Goal: Communication & Community: Share content

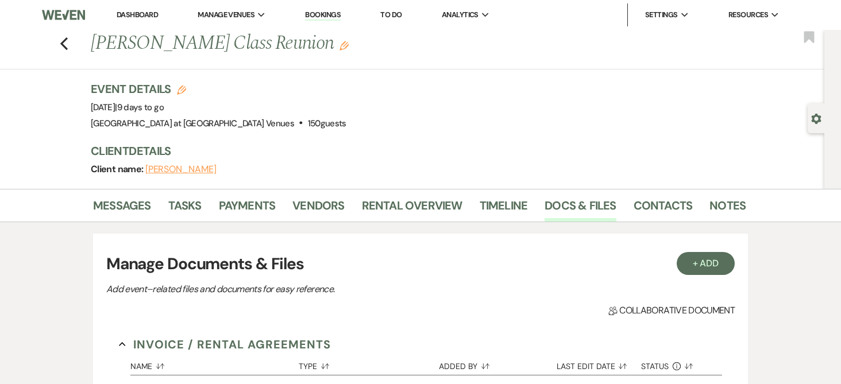
click at [338, 16] on link "Bookings" at bounding box center [323, 15] width 36 height 11
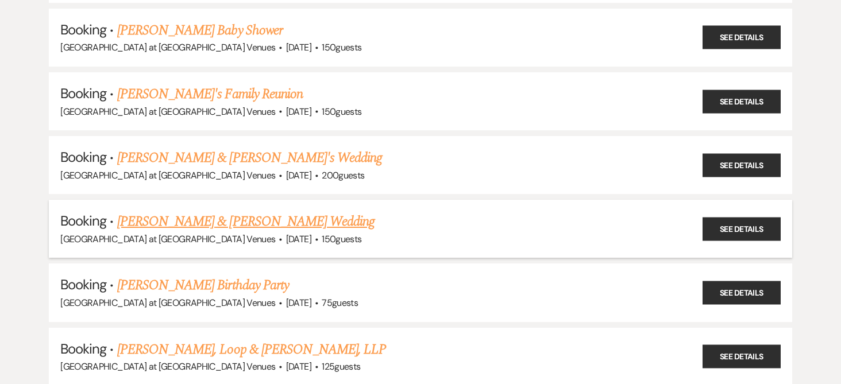
scroll to position [517, 0]
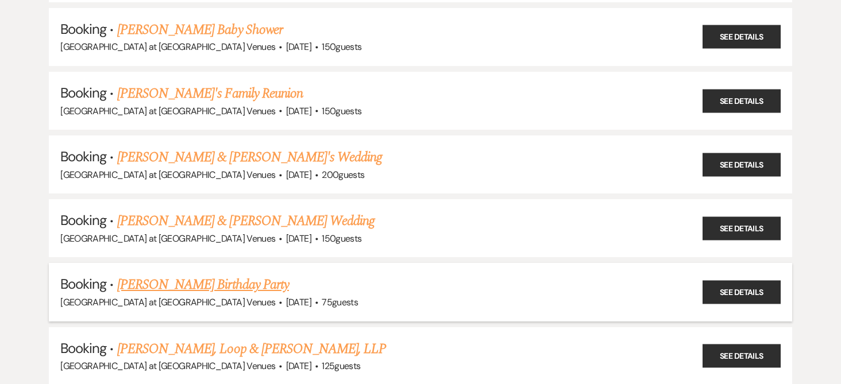
click at [161, 288] on link "[PERSON_NAME] Birthday Party" at bounding box center [203, 285] width 172 height 21
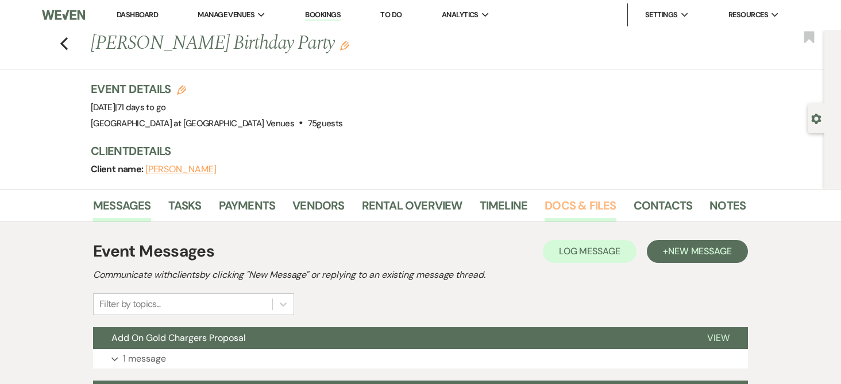
click at [574, 206] on link "Docs & Files" at bounding box center [580, 209] width 71 height 25
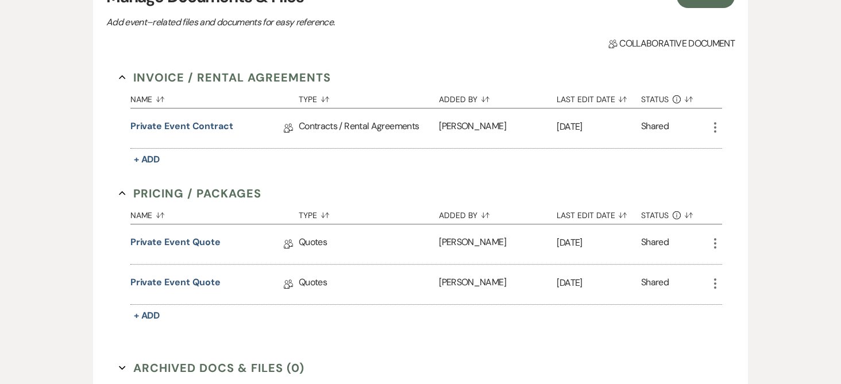
scroll to position [287, 0]
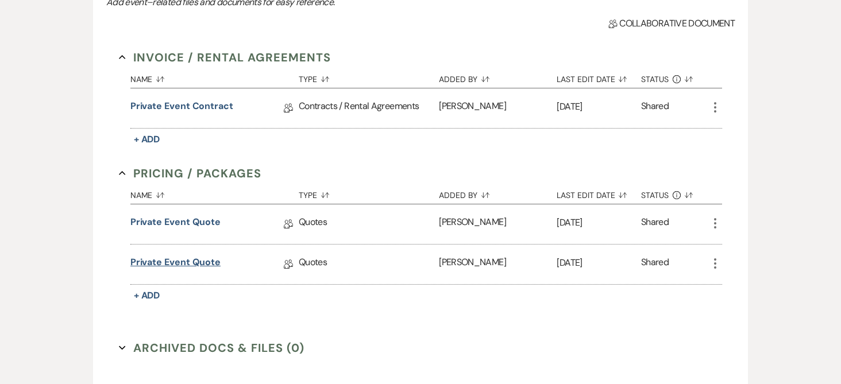
click at [161, 257] on link "Private Event Quote" at bounding box center [175, 265] width 90 height 18
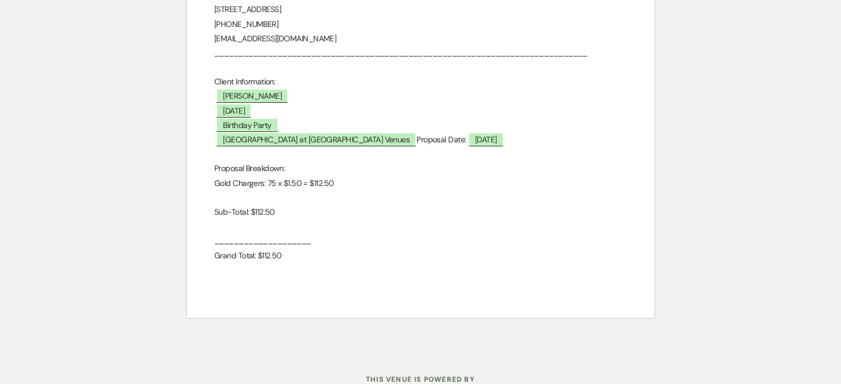
scroll to position [138, 0]
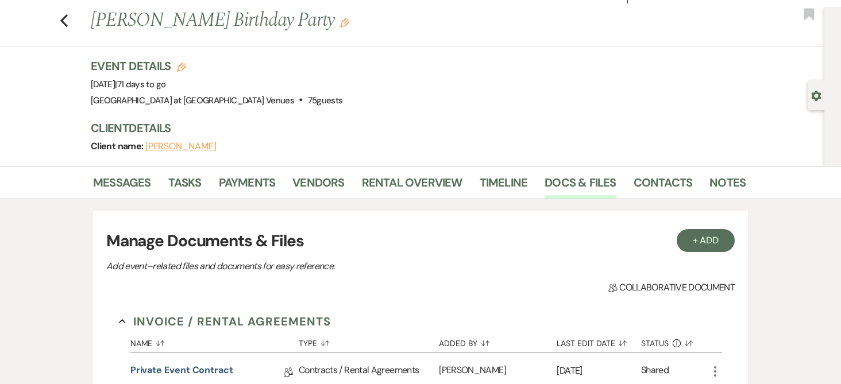
scroll to position [287, 0]
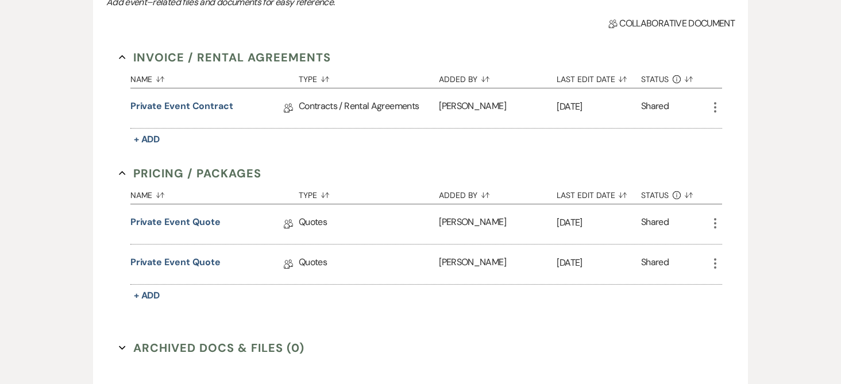
click at [712, 263] on icon "More" at bounding box center [716, 264] width 14 height 14
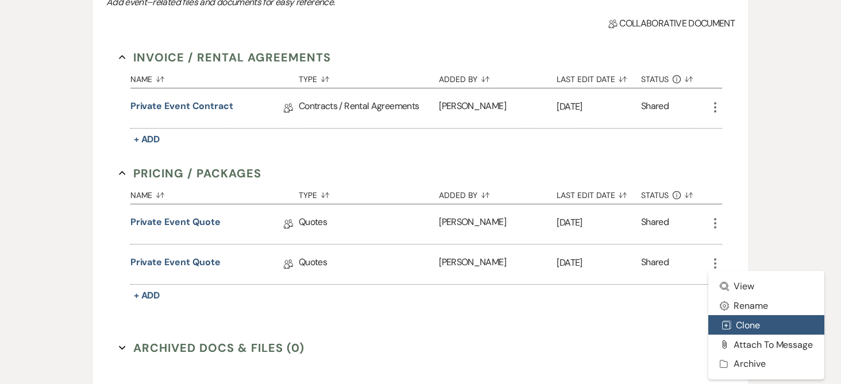
scroll to position [345, 0]
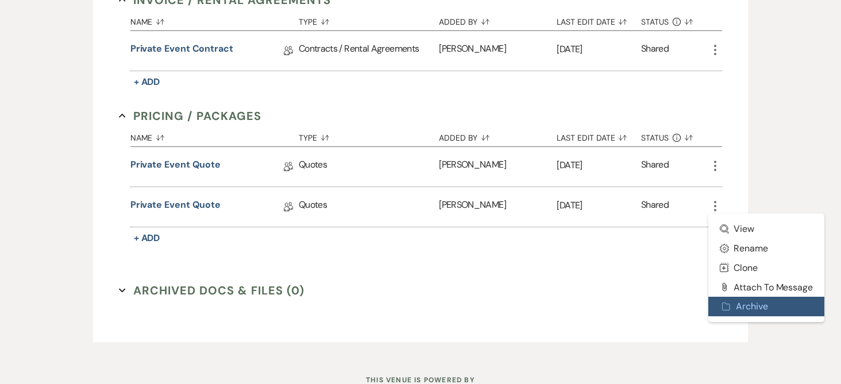
click at [762, 308] on button "Archive Archive" at bounding box center [767, 307] width 116 height 20
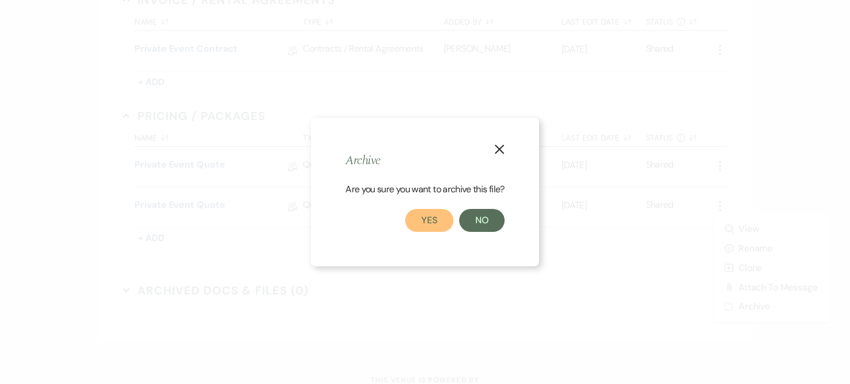
click at [433, 214] on button "Yes" at bounding box center [429, 220] width 48 height 23
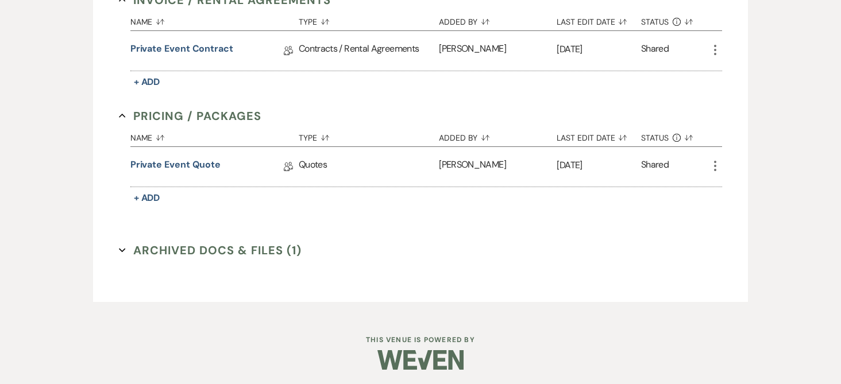
click at [715, 166] on use "button" at bounding box center [715, 166] width 2 height 10
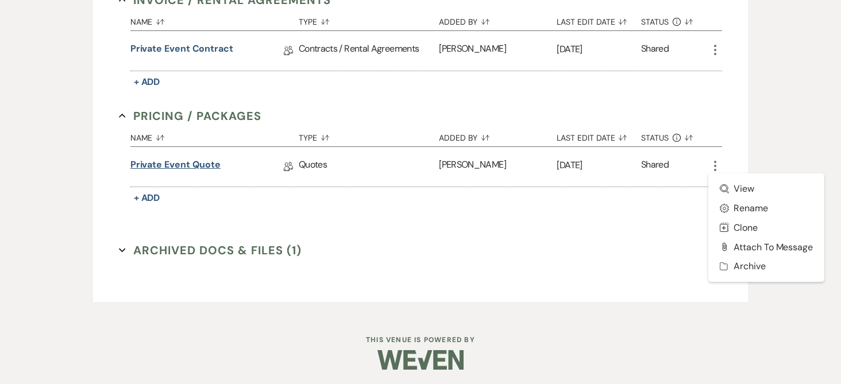
click at [186, 161] on link "Private Event Quote" at bounding box center [175, 167] width 90 height 18
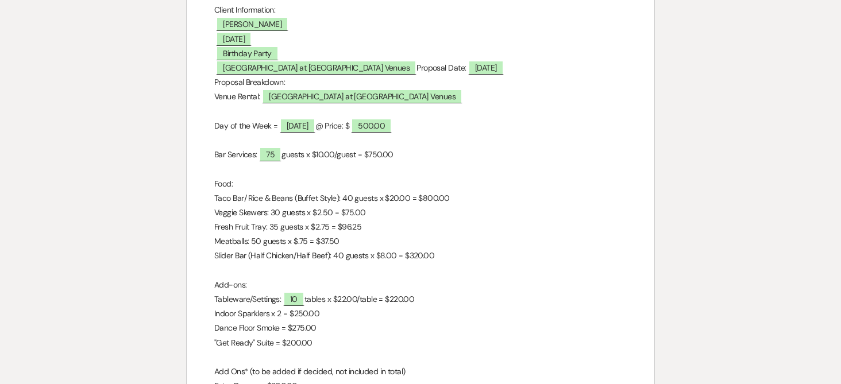
scroll to position [287, 0]
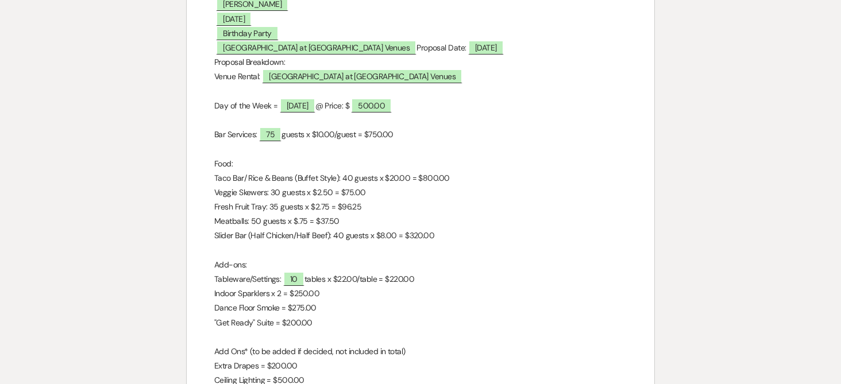
click at [330, 188] on p "Veggie Skewers: 30 guests x $2.50 = $75.00" at bounding box center [420, 193] width 413 height 14
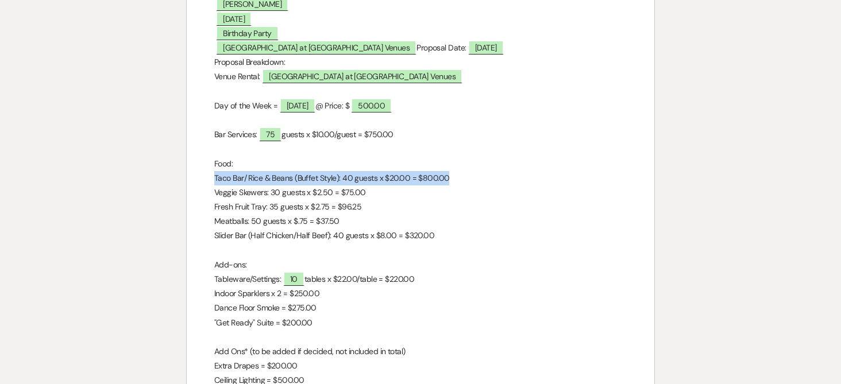
drag, startPoint x: 448, startPoint y: 176, endPoint x: 214, endPoint y: 179, distance: 234.5
click at [214, 179] on div "City View Event Center Quote [STREET_ADDRESS] 313-284-5718 [EMAIL_ADDRESS][DOMA…" at bounding box center [421, 198] width 468 height 663
drag, startPoint x: 438, startPoint y: 178, endPoint x: 455, endPoint y: 175, distance: 16.5
click at [439, 178] on p "Taco Bar/ Rice & Beans (Buffet Style): 40 guests x $20.00 = $800.00" at bounding box center [420, 178] width 413 height 14
click at [455, 175] on p "Taco Bar/ Rice & Beans (Buffet Style): 40 guests x $20.00 = $800.00" at bounding box center [420, 178] width 413 height 14
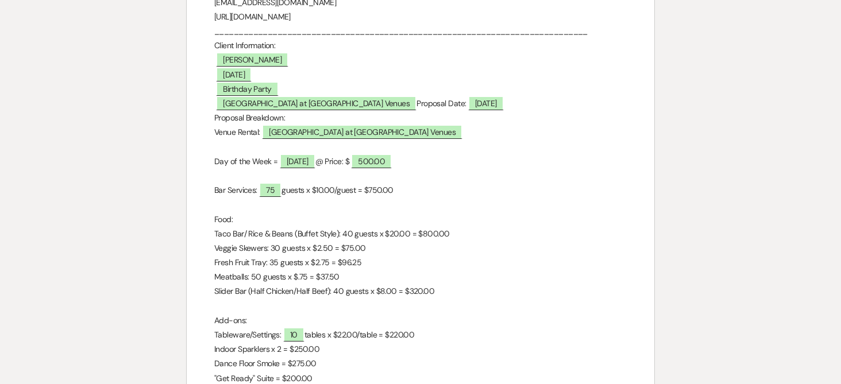
scroll to position [230, 0]
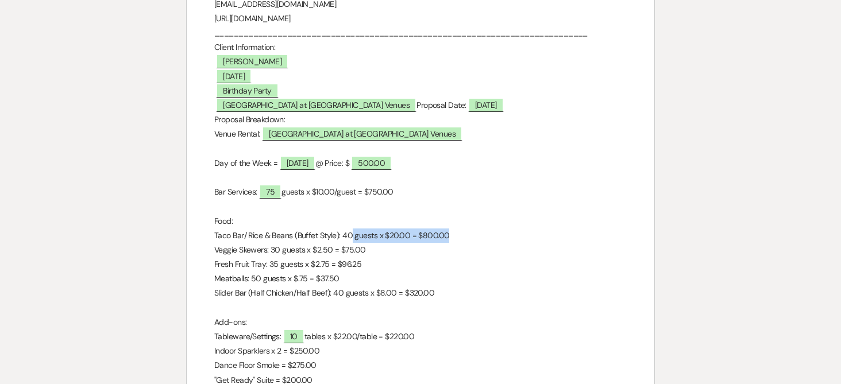
drag, startPoint x: 398, startPoint y: 239, endPoint x: 351, endPoint y: 240, distance: 47.1
click at [351, 240] on p "Taco Bar/ Rice & Beans (Buffet Style): 40 guests x $20.00 = $800.00" at bounding box center [420, 236] width 413 height 14
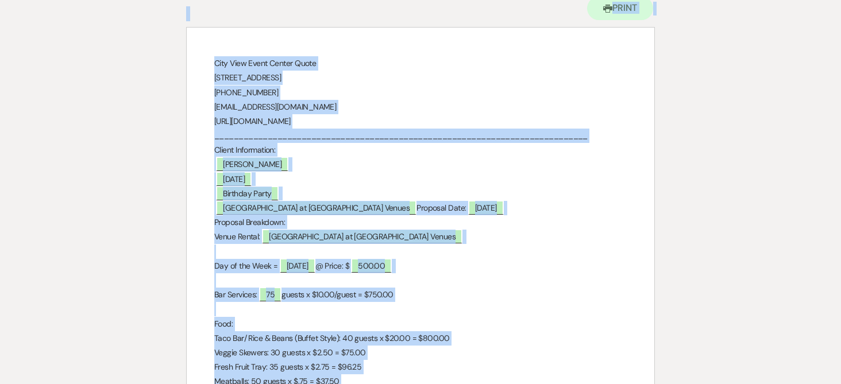
scroll to position [0, 0]
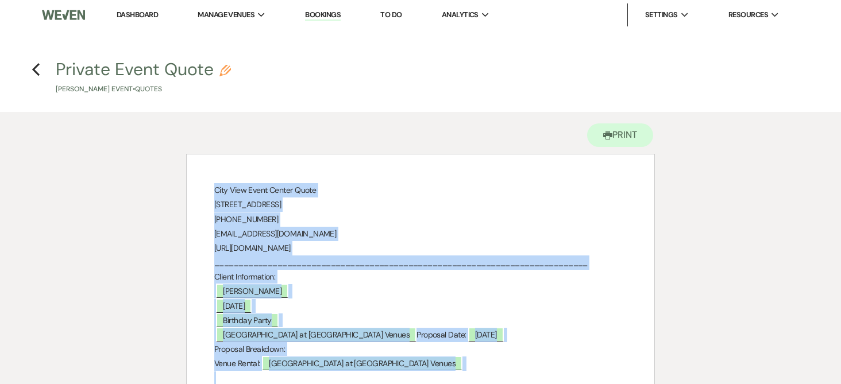
drag, startPoint x: 284, startPoint y: 213, endPoint x: 214, endPoint y: 193, distance: 72.4
copy div "Lore Ipsu Dolor Sitame Conse 55 Adip Elitse, Doeius, TE 67680 721-830-4139 inci…"
click at [34, 68] on use "button" at bounding box center [35, 69] width 7 height 13
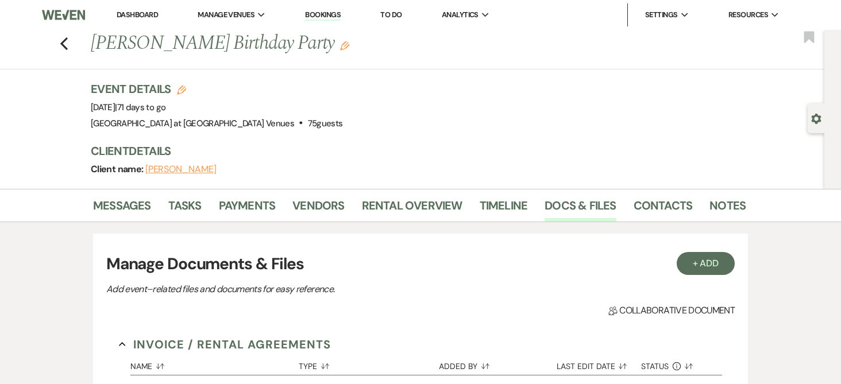
scroll to position [345, 0]
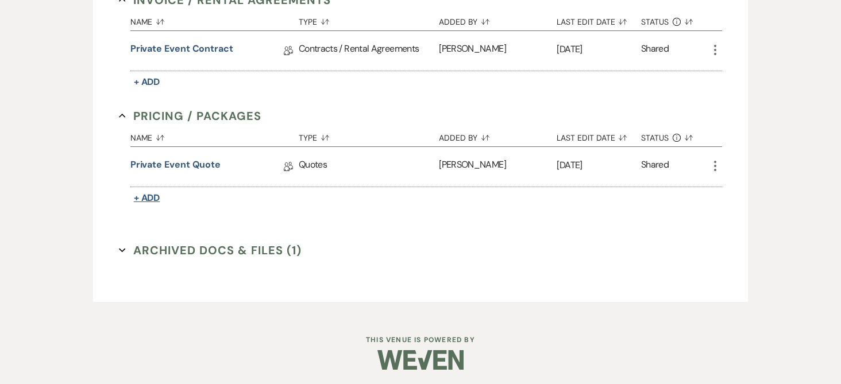
click at [152, 198] on span "+ Add" at bounding box center [147, 198] width 26 height 12
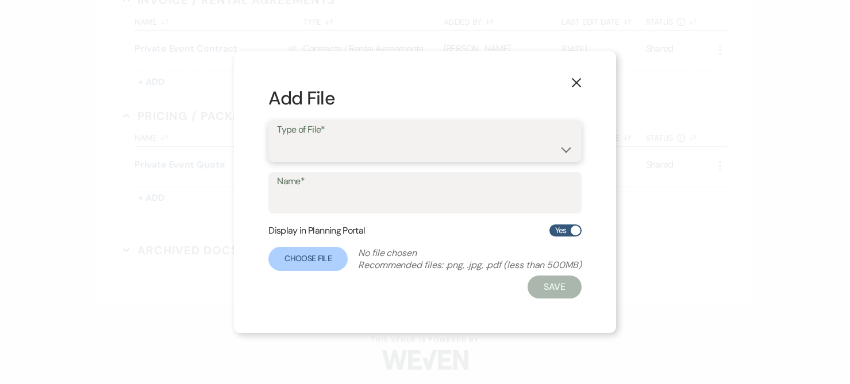
click at [571, 151] on select "Beverage Brochure Menu Packages Product Specifications Quotes" at bounding box center [425, 149] width 296 height 22
select select "8"
click at [277, 138] on select "Beverage Brochure Menu Packages Product Specifications Quotes" at bounding box center [425, 149] width 296 height 22
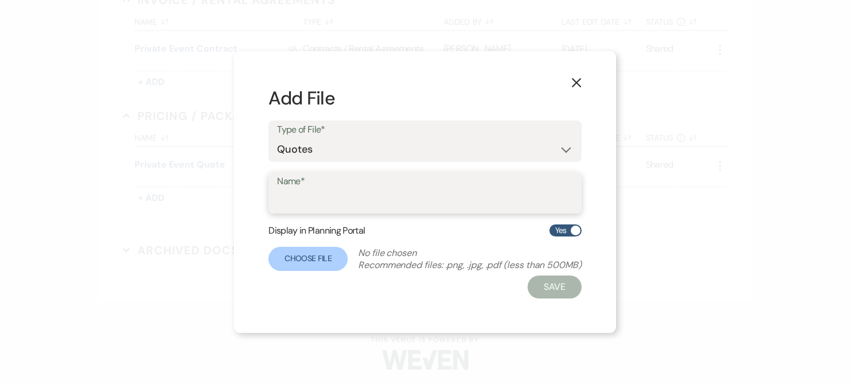
click at [354, 190] on input "Name*" at bounding box center [425, 201] width 296 height 22
click at [332, 253] on label "Choose File" at bounding box center [307, 260] width 79 height 24
click at [317, 254] on label "Choose File" at bounding box center [307, 260] width 79 height 24
click at [376, 199] on input "Name*" at bounding box center [425, 201] width 295 height 22
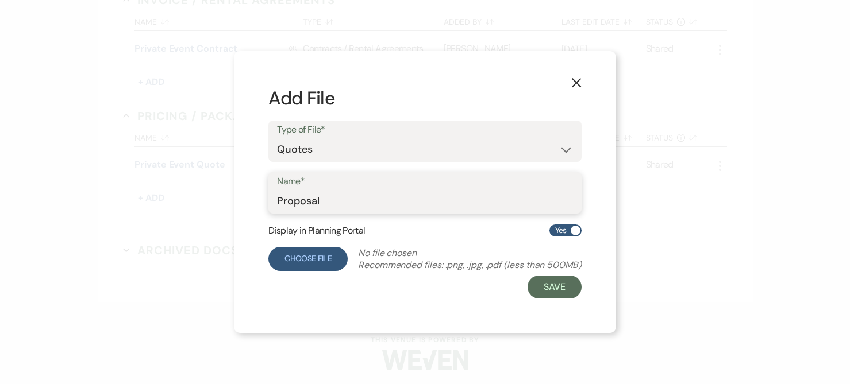
type input "Proposal"
click at [321, 263] on label "Choose File" at bounding box center [307, 259] width 79 height 24
click at [0, 0] on input "Choose File" at bounding box center [0, 0] width 0 height 0
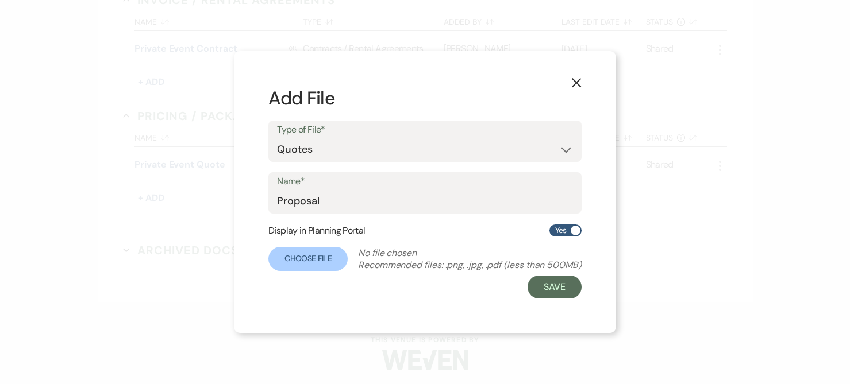
click at [578, 79] on icon "X" at bounding box center [576, 83] width 10 height 10
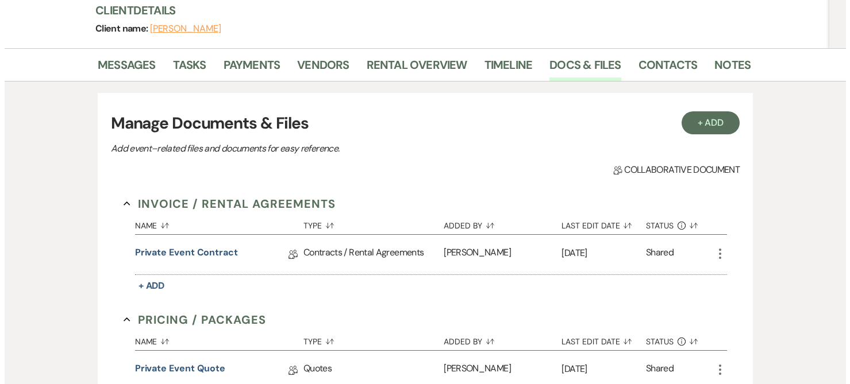
scroll to position [115, 0]
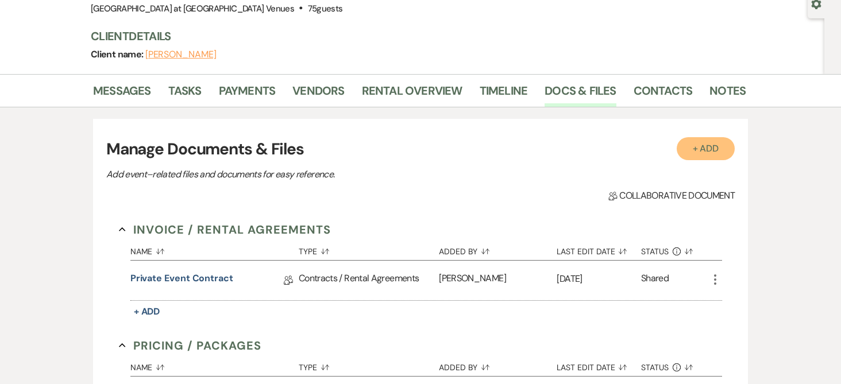
click at [692, 140] on button "+ Add" at bounding box center [706, 148] width 59 height 23
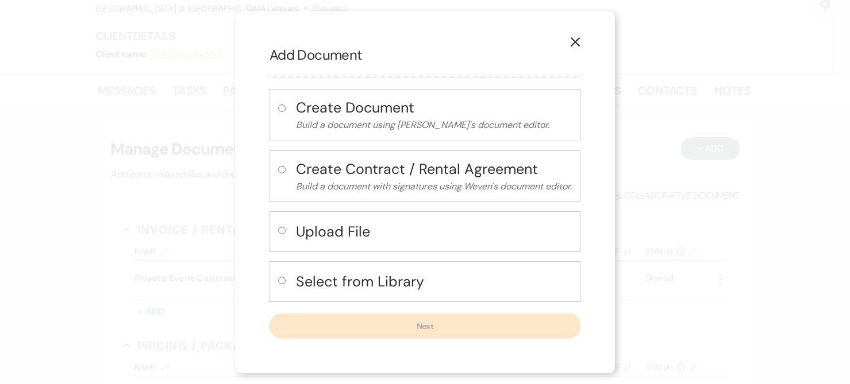
click at [282, 282] on input "radio" at bounding box center [281, 280] width 7 height 7
radio input "true"
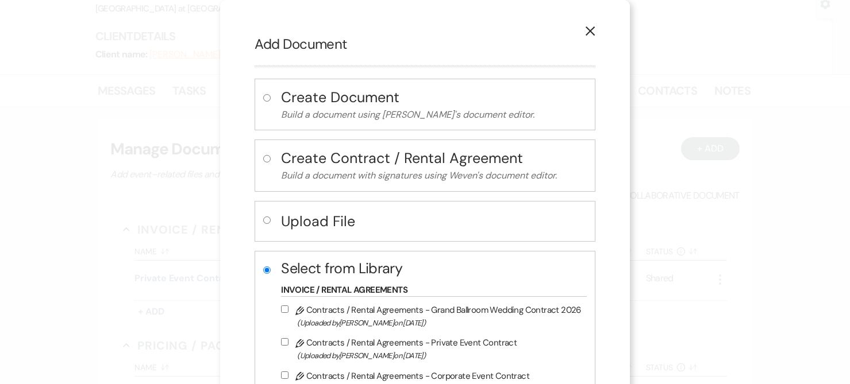
click at [263, 96] on input "radio" at bounding box center [266, 97] width 7 height 7
radio input "true"
radio input "false"
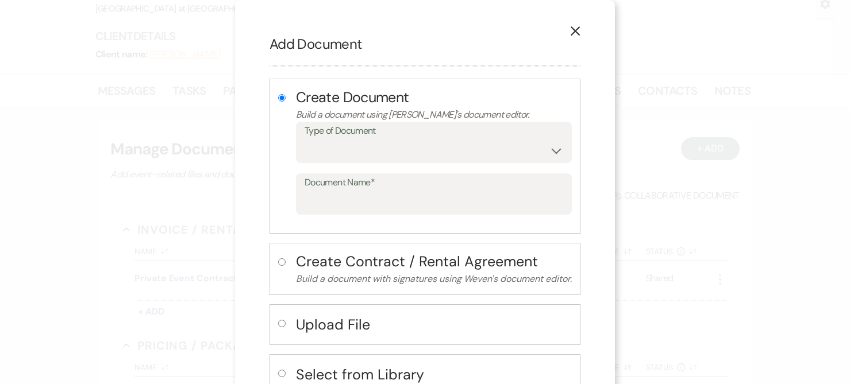
click at [467, 183] on label "Document Name*" at bounding box center [434, 183] width 259 height 17
click at [467, 191] on input "Document Name*" at bounding box center [434, 202] width 259 height 22
click at [443, 197] on input "Document Name*" at bounding box center [434, 202] width 259 height 22
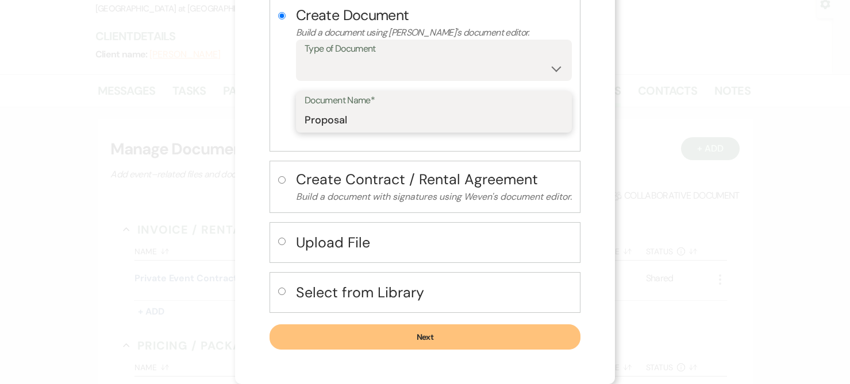
type input "Proposal"
click at [426, 344] on button "Next" at bounding box center [425, 337] width 311 height 25
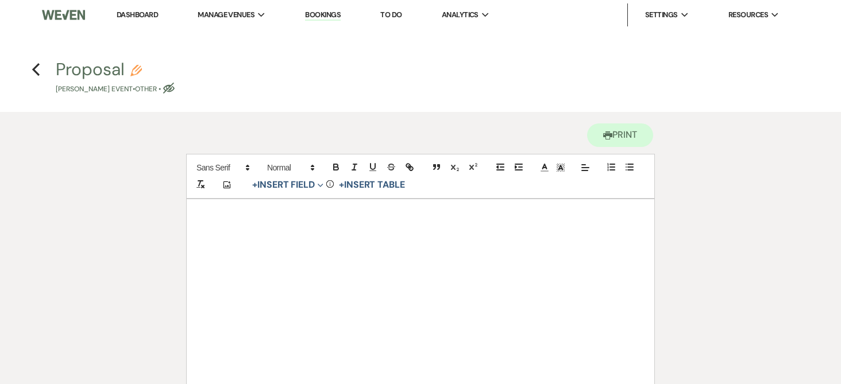
click at [343, 259] on div at bounding box center [421, 371] width 468 height 345
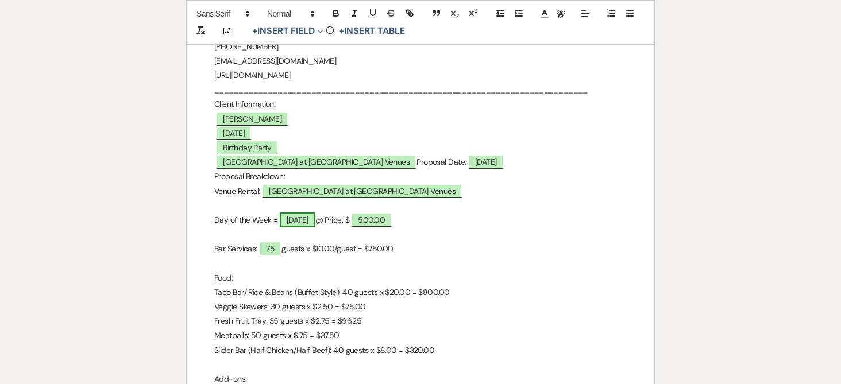
scroll to position [230, 0]
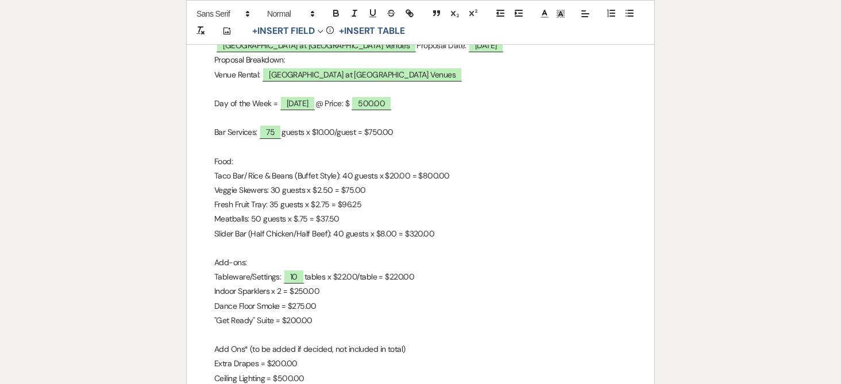
scroll to position [345, 0]
drag, startPoint x: 436, startPoint y: 177, endPoint x: 337, endPoint y: 180, distance: 98.3
click at [337, 180] on p "Taco Bar/ Rice & Beans (Buffet Style): 40 guests x $20.00 = $800.00" at bounding box center [420, 175] width 413 height 14
drag, startPoint x: 345, startPoint y: 179, endPoint x: 215, endPoint y: 174, distance: 130.5
click at [215, 174] on p "Taco Bar/ Rice & Beans (Buffet Style" at bounding box center [420, 175] width 413 height 14
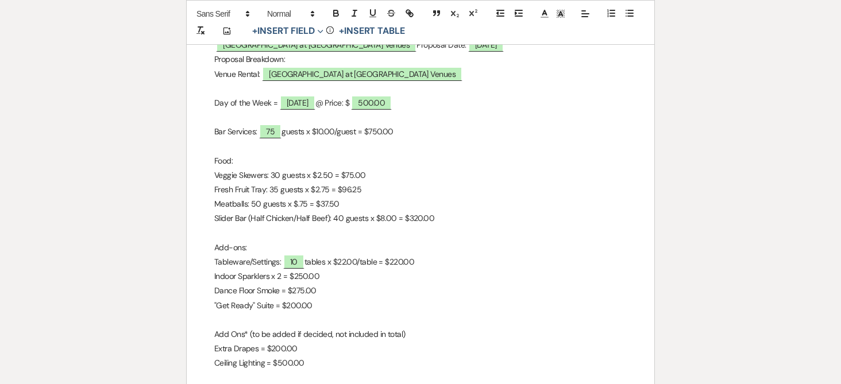
click at [244, 235] on p at bounding box center [420, 233] width 413 height 14
drag, startPoint x: 434, startPoint y: 218, endPoint x: 211, endPoint y: 220, distance: 223.0
click at [211, 220] on div "City View Event Center Quote [STREET_ADDRESS] 313-284-5718 [EMAIL_ADDRESS][DOMA…" at bounding box center [421, 184] width 468 height 659
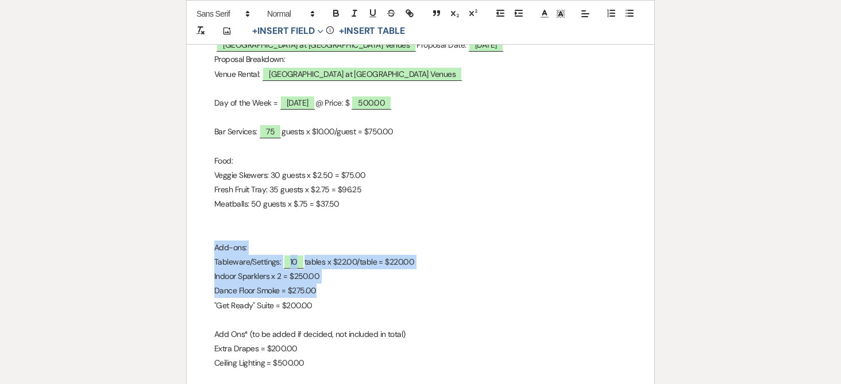
drag, startPoint x: 318, startPoint y: 291, endPoint x: 215, endPoint y: 249, distance: 111.4
click at [215, 249] on div "City View Event Center Quote [STREET_ADDRESS] 313-284-5718 [EMAIL_ADDRESS][DOMA…" at bounding box center [421, 184] width 468 height 659
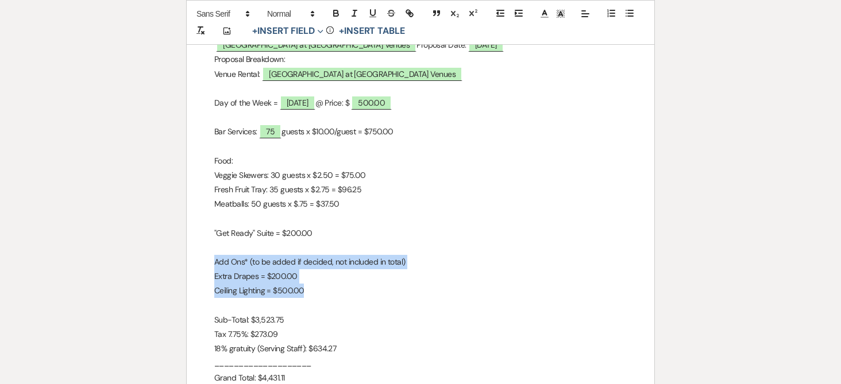
drag, startPoint x: 305, startPoint y: 291, endPoint x: 207, endPoint y: 263, distance: 101.1
click at [207, 263] on div "City View Event Center Quote [STREET_ADDRESS] 313-284-5718 [EMAIL_ADDRESS][DOMA…" at bounding box center [421, 148] width 468 height 586
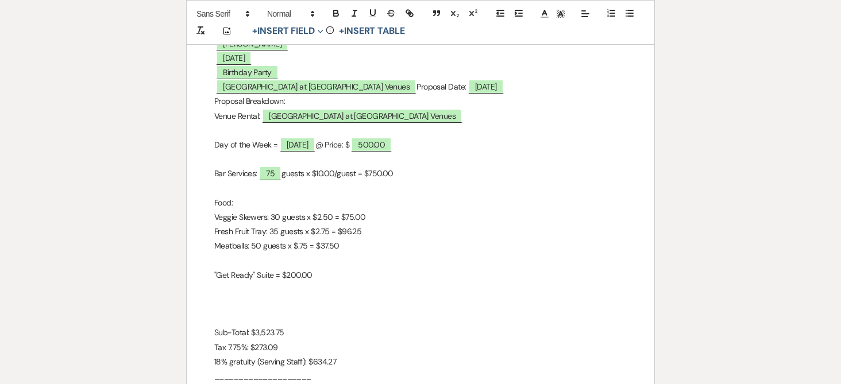
scroll to position [287, 0]
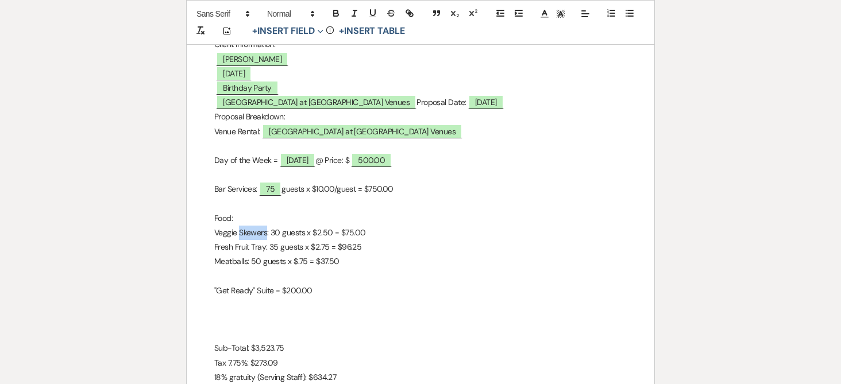
drag, startPoint x: 264, startPoint y: 232, endPoint x: 239, endPoint y: 233, distance: 24.7
click at [239, 233] on p "Veggie Skewers: 30 guests x $2.50 = $75.00" at bounding box center [420, 233] width 413 height 14
drag, startPoint x: 265, startPoint y: 230, endPoint x: 258, endPoint y: 231, distance: 7.0
click at [258, 231] on p "Veggie Tray: 30 guests x $2.50 = $75.00" at bounding box center [420, 233] width 413 height 14
drag, startPoint x: 349, startPoint y: 234, endPoint x: 332, endPoint y: 236, distance: 17.9
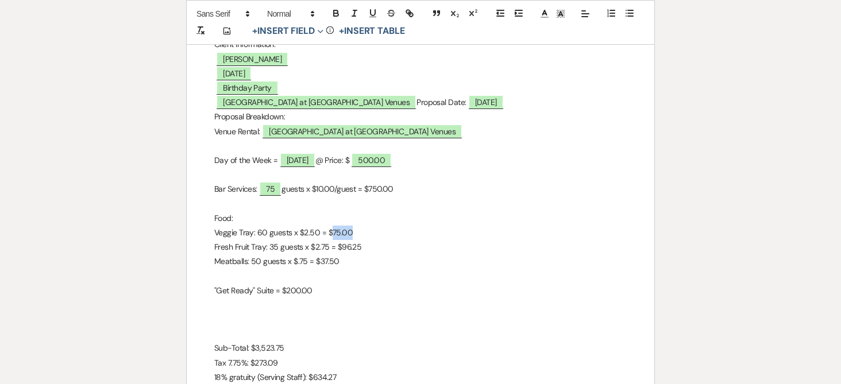
click at [332, 236] on p "Veggie Tray: 60 guests x $2.50 = $75.00" at bounding box center [420, 233] width 413 height 14
drag, startPoint x: 279, startPoint y: 245, endPoint x: 271, endPoint y: 246, distance: 8.1
click at [271, 246] on p "Fresh Fruit Tray: 35 guests x $2.75 = $96.25" at bounding box center [420, 247] width 413 height 14
drag, startPoint x: 355, startPoint y: 248, endPoint x: 342, endPoint y: 248, distance: 12.1
click at [342, 248] on p "Fresh Fruit Tray: 60 guests x $2.75 = $96.25" at bounding box center [420, 247] width 413 height 14
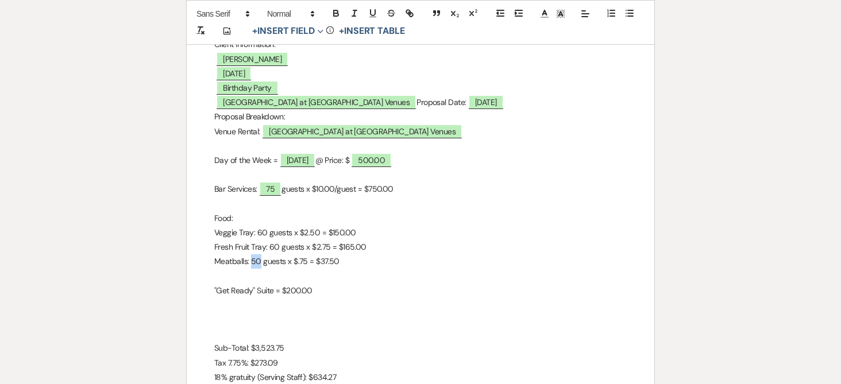
drag, startPoint x: 259, startPoint y: 259, endPoint x: 251, endPoint y: 260, distance: 8.1
click at [251, 260] on p "Meatballs: 50 guests x $.75 = $37.50" at bounding box center [420, 262] width 413 height 14
drag, startPoint x: 338, startPoint y: 261, endPoint x: 318, endPoint y: 263, distance: 20.7
click at [318, 263] on p "Meatballs: 60 guests x $.75 = $37.50" at bounding box center [420, 262] width 413 height 14
click at [214, 286] on div "City View Event Center Quote [STREET_ADDRESS] 313-284-5718 [EMAIL_ADDRESS][DOMA…" at bounding box center [421, 190] width 468 height 557
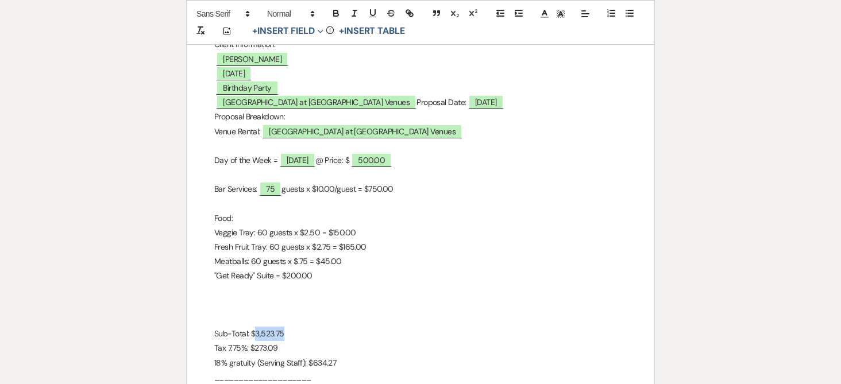
drag, startPoint x: 282, startPoint y: 332, endPoint x: 253, endPoint y: 334, distance: 28.8
click at [253, 334] on p "Sub-Total: $3,523.75" at bounding box center [420, 334] width 413 height 14
drag, startPoint x: 277, startPoint y: 349, endPoint x: 252, endPoint y: 349, distance: 24.7
click at [252, 349] on p "Tax 7.75%: $273.09" at bounding box center [420, 348] width 413 height 14
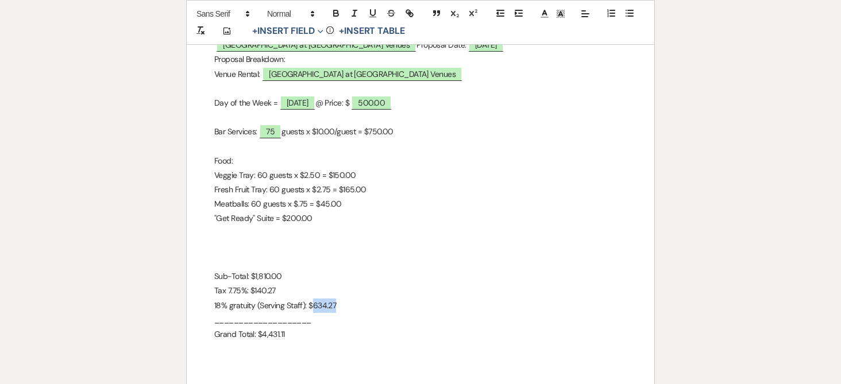
drag, startPoint x: 336, startPoint y: 305, endPoint x: 314, endPoint y: 306, distance: 22.4
click at [314, 306] on p "18% gratuity (Serving Staff): $634.27" at bounding box center [420, 306] width 413 height 14
drag, startPoint x: 285, startPoint y: 334, endPoint x: 265, endPoint y: 337, distance: 20.3
click at [260, 338] on p "Grand Total: $4,431.11" at bounding box center [420, 335] width 413 height 14
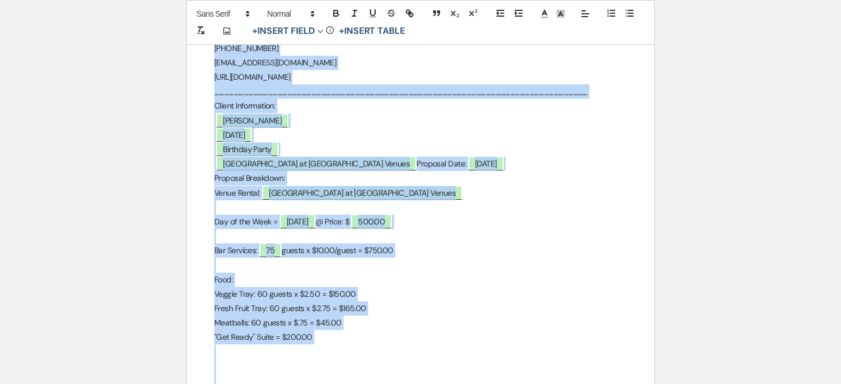
scroll to position [0, 0]
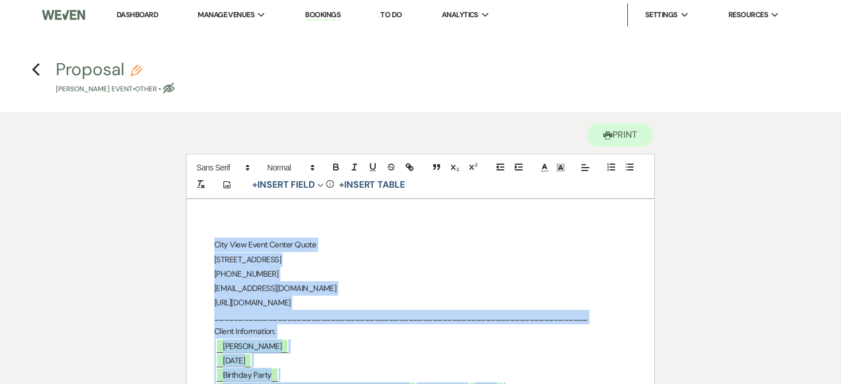
drag, startPoint x: 293, startPoint y: 213, endPoint x: 209, endPoint y: 245, distance: 90.4
copy div "Lore Ipsu Dolor Sitame Conse 73 Adip Elitse, Doeius, TE 97397 215-818-1576 inci…"
click at [32, 68] on icon "Previous" at bounding box center [36, 70] width 9 height 14
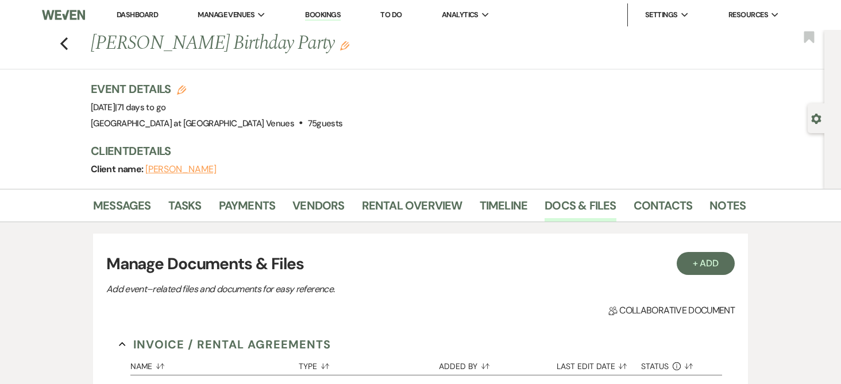
scroll to position [115, 0]
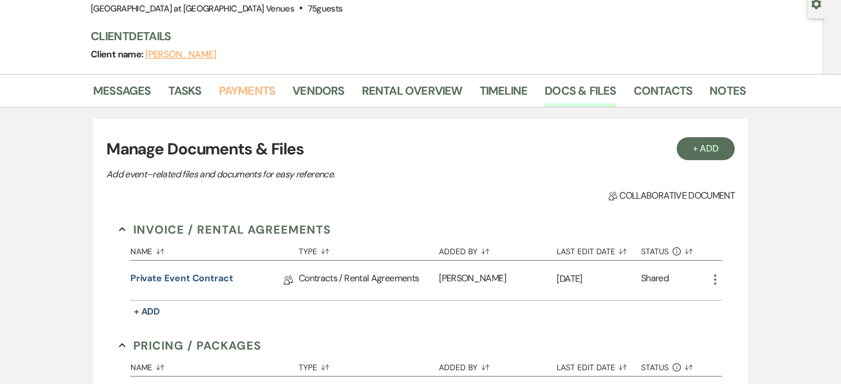
click at [233, 91] on link "Payments" at bounding box center [247, 94] width 57 height 25
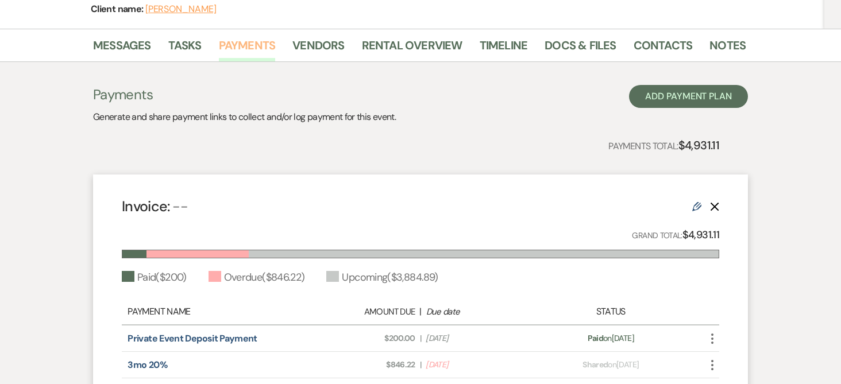
scroll to position [147, 0]
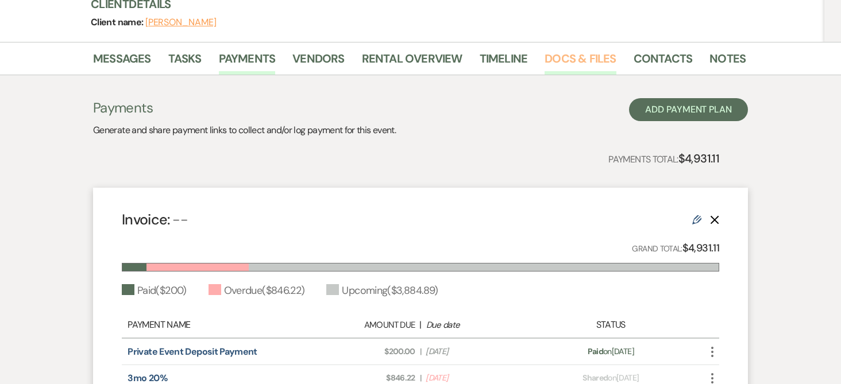
click at [572, 58] on link "Docs & Files" at bounding box center [580, 61] width 71 height 25
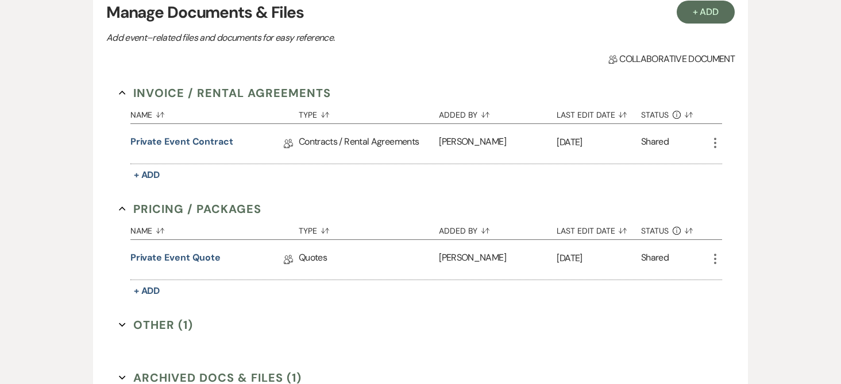
scroll to position [262, 0]
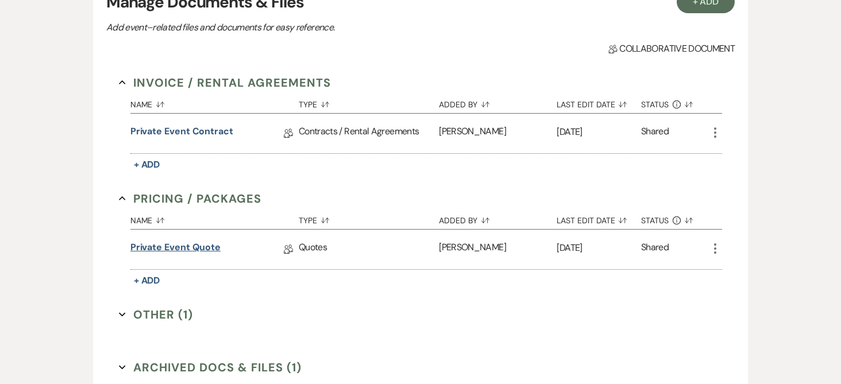
click at [168, 247] on link "Private Event Quote" at bounding box center [175, 250] width 90 height 18
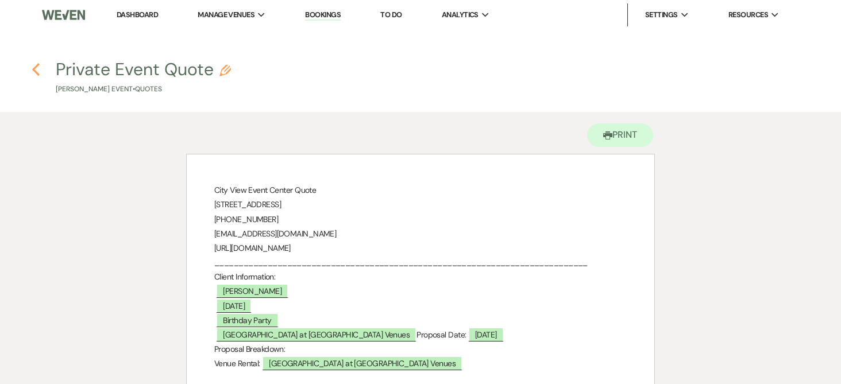
click at [33, 67] on icon "Previous" at bounding box center [36, 70] width 9 height 14
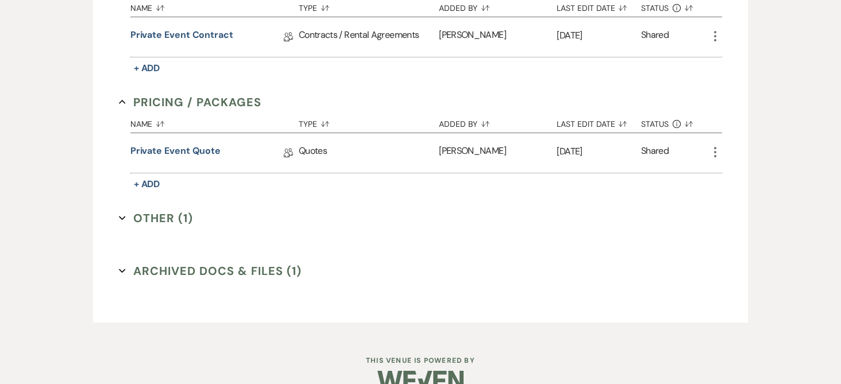
scroll to position [377, 0]
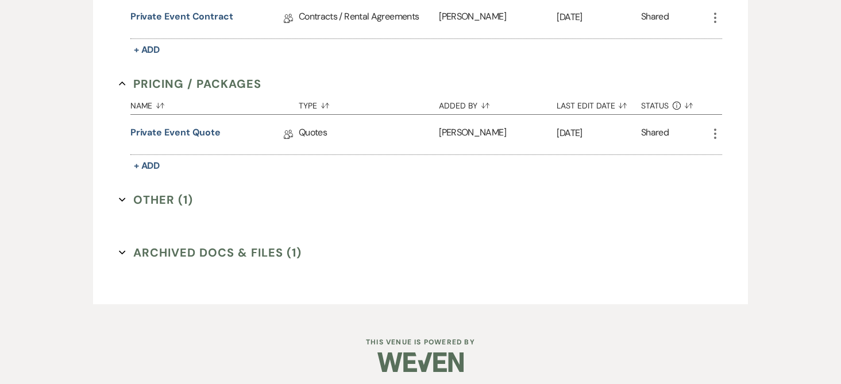
click at [125, 200] on icon "Expand" at bounding box center [122, 200] width 7 height 7
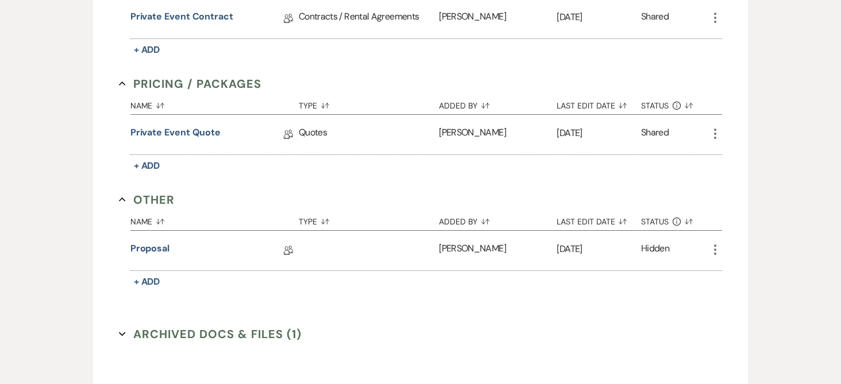
click at [713, 134] on icon "More" at bounding box center [716, 134] width 14 height 14
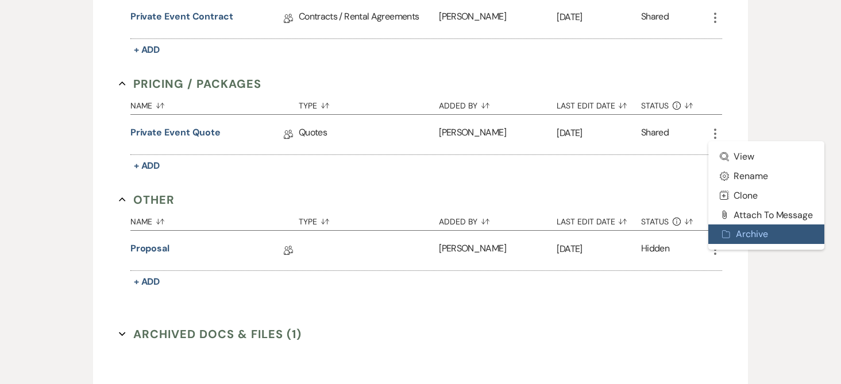
click at [747, 230] on button "Archive Archive" at bounding box center [767, 235] width 116 height 20
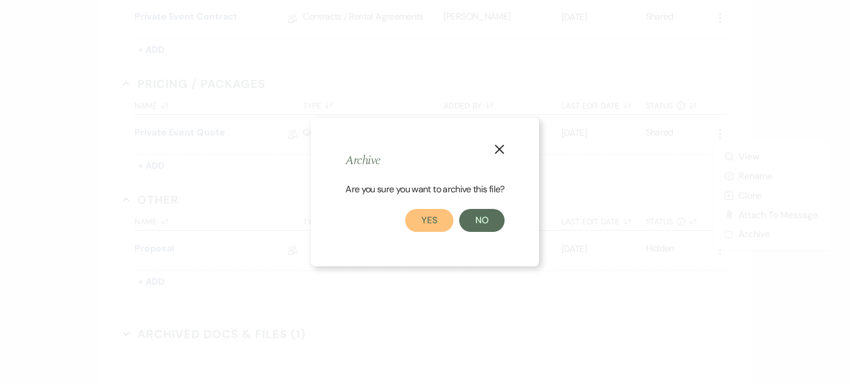
click at [440, 218] on button "Yes" at bounding box center [429, 220] width 48 height 23
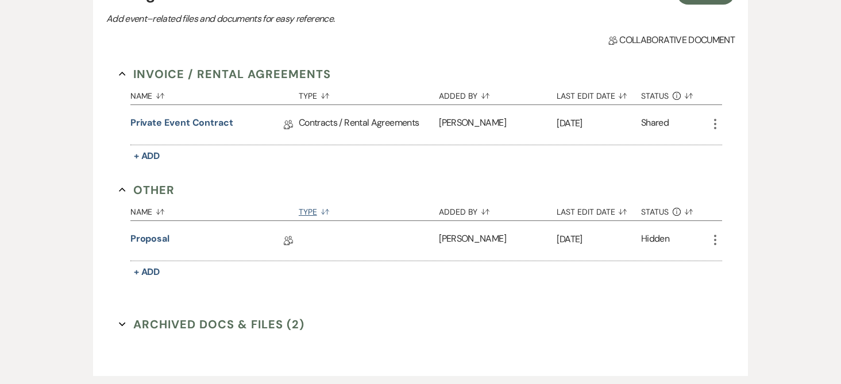
scroll to position [290, 0]
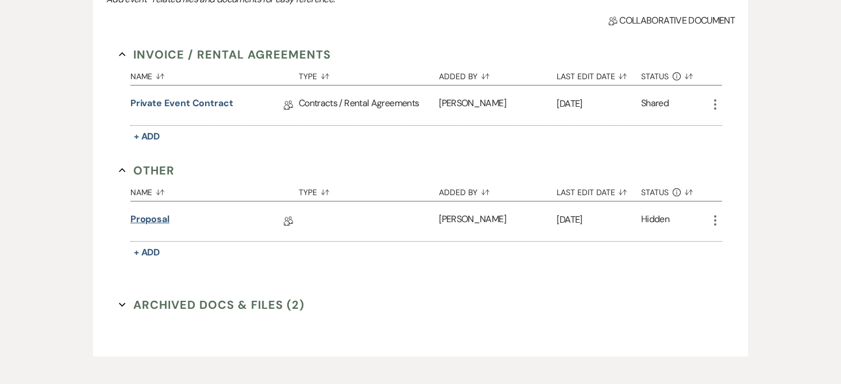
click at [157, 224] on link "Proposal" at bounding box center [149, 222] width 39 height 18
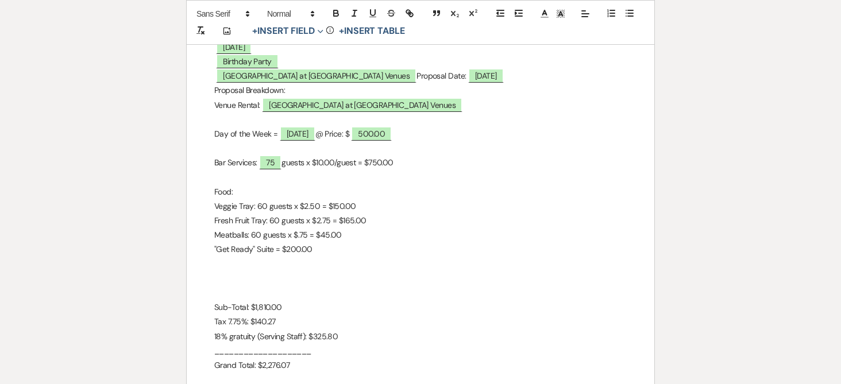
scroll to position [287, 0]
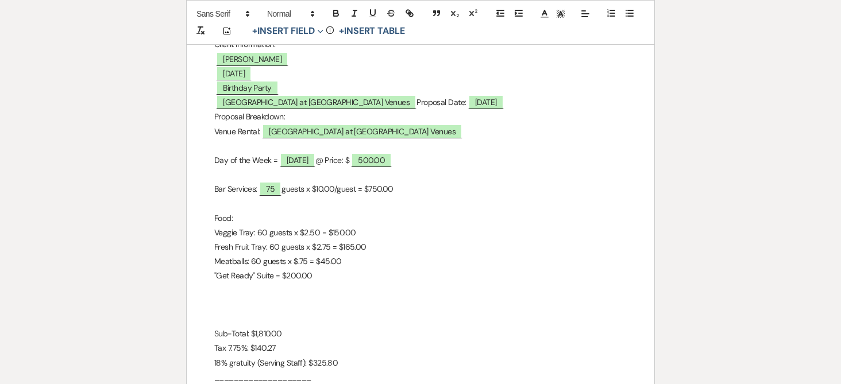
click at [17, 51] on div "Printer Print Add Photo + Insert Field Expand Standard Field Smart Field Signat…" at bounding box center [421, 157] width 828 height 665
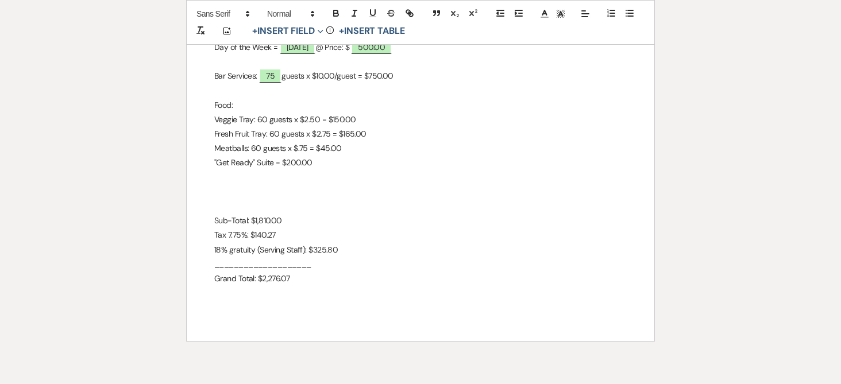
scroll to position [402, 0]
click at [340, 246] on p "18% gratuity (Serving Staff): $325.80" at bounding box center [420, 248] width 413 height 14
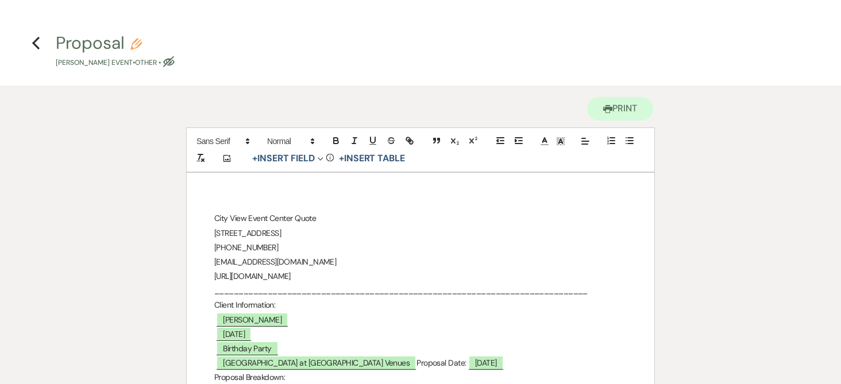
scroll to position [0, 0]
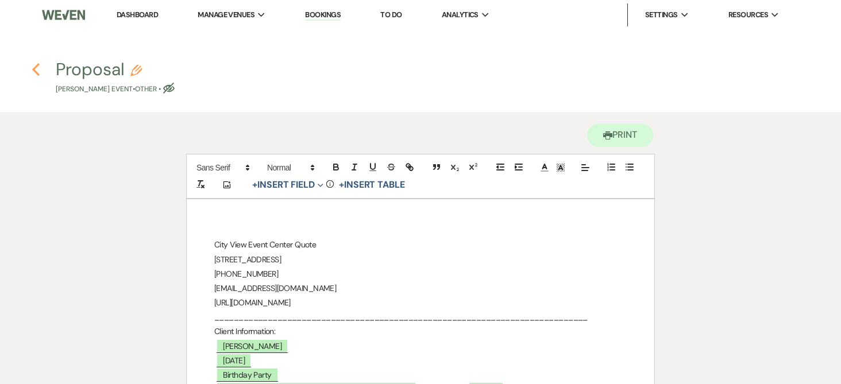
click at [37, 67] on icon "Previous" at bounding box center [36, 70] width 9 height 14
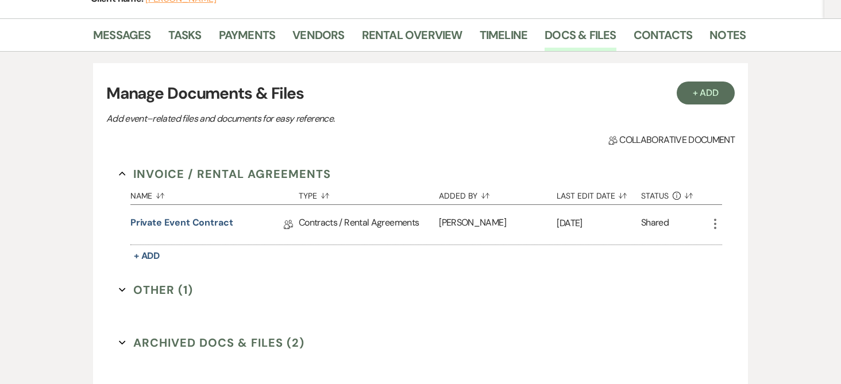
scroll to position [268, 0]
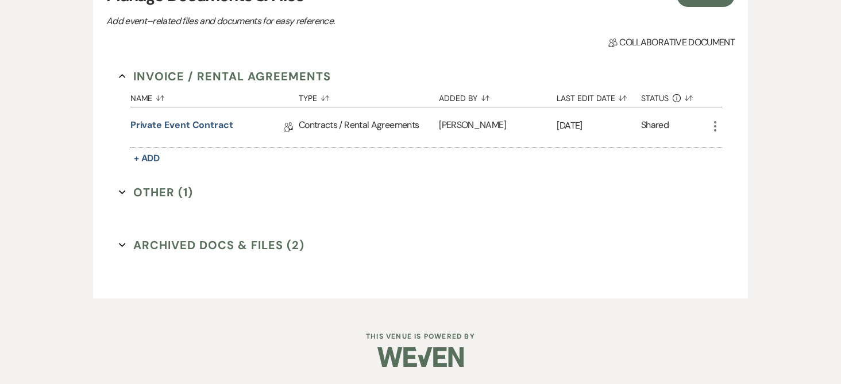
click at [125, 193] on icon "Expand" at bounding box center [122, 192] width 7 height 7
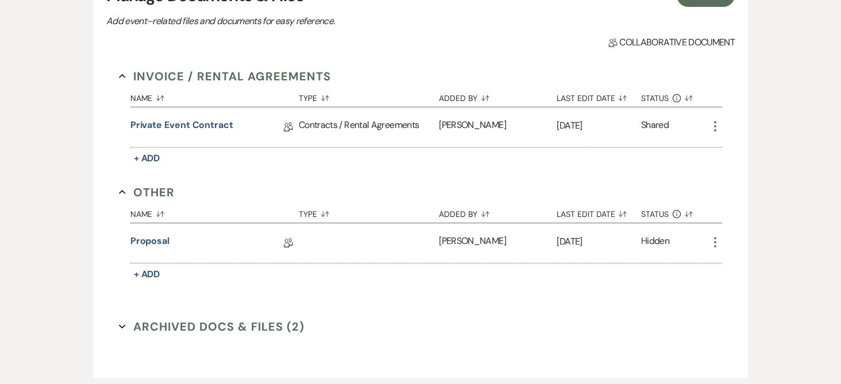
click at [715, 240] on icon "More" at bounding box center [716, 243] width 14 height 14
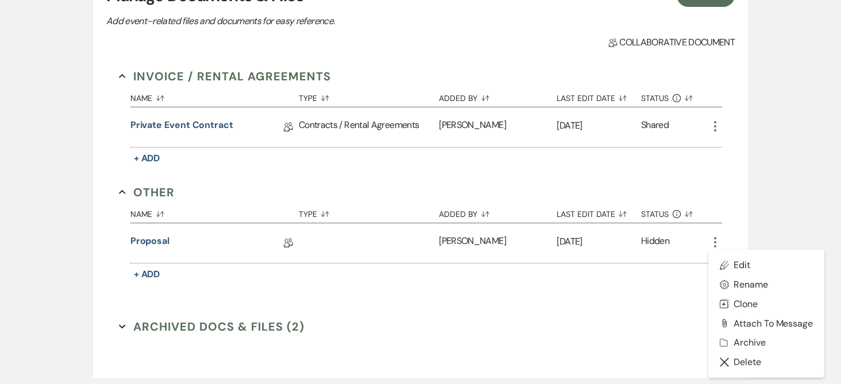
click at [647, 242] on div "Hidden" at bounding box center [655, 243] width 28 height 18
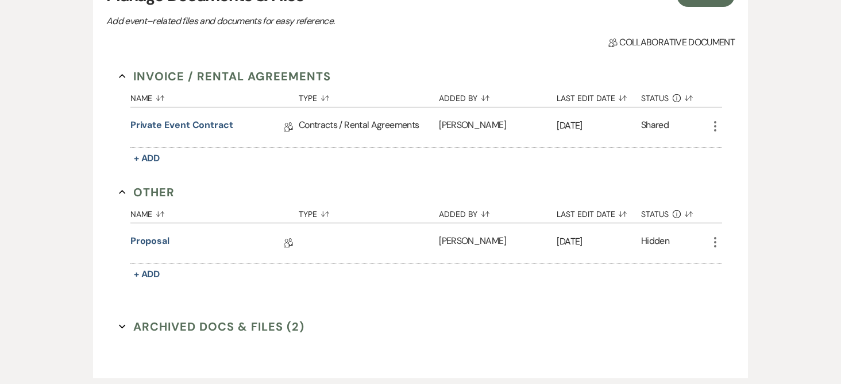
click at [659, 241] on div "Hidden" at bounding box center [655, 243] width 28 height 18
click at [160, 243] on link "Proposal" at bounding box center [149, 243] width 39 height 18
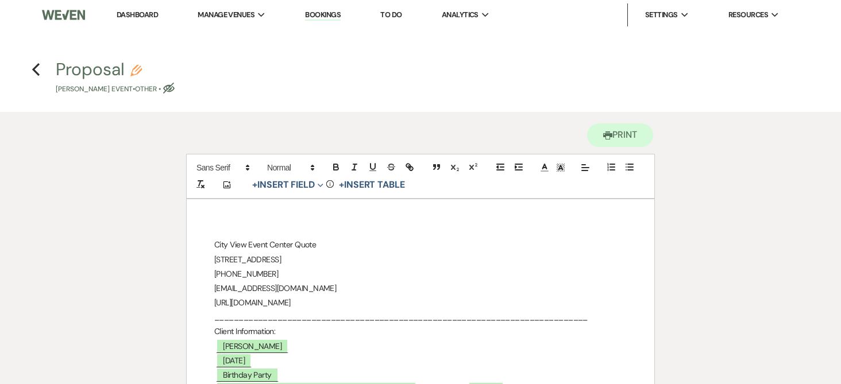
click at [168, 86] on use "button" at bounding box center [168, 88] width 11 height 11
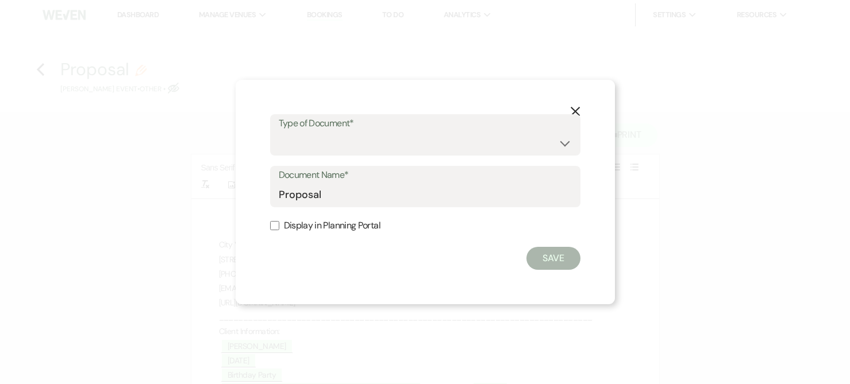
click at [277, 224] on input "Display in Planning Portal" at bounding box center [274, 225] width 9 height 9
checkbox input "true"
click at [603, 226] on div "X Type of Document* Special Event Insurance Vendor Certificate of Insurance Con…" at bounding box center [425, 192] width 379 height 225
click at [565, 256] on button "Save" at bounding box center [553, 258] width 54 height 23
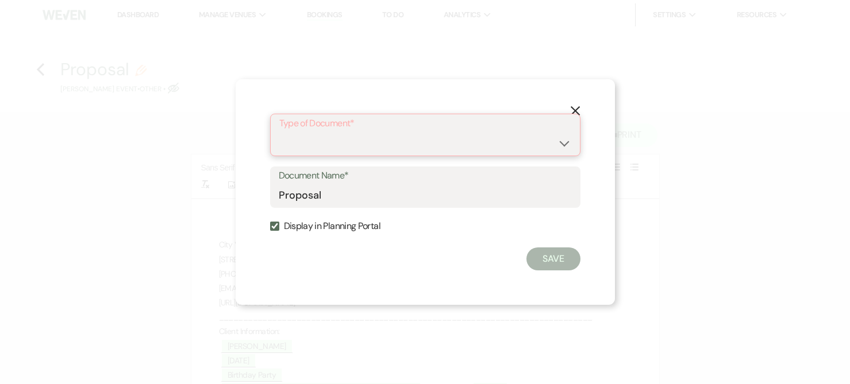
click at [561, 142] on select "Special Event Insurance Vendor Certificate of Insurance Contracts / Rental Agre…" at bounding box center [425, 143] width 292 height 22
select select "22"
click at [279, 132] on select "Special Event Insurance Vendor Certificate of Insurance Contracts / Rental Agre…" at bounding box center [425, 143] width 292 height 22
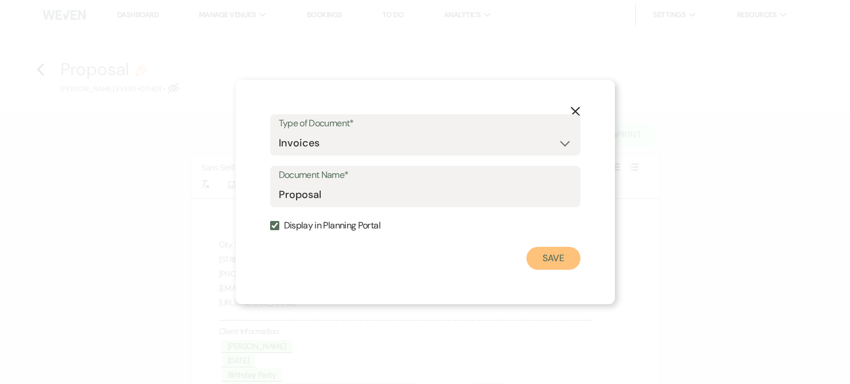
click at [561, 261] on button "Save" at bounding box center [553, 258] width 54 height 23
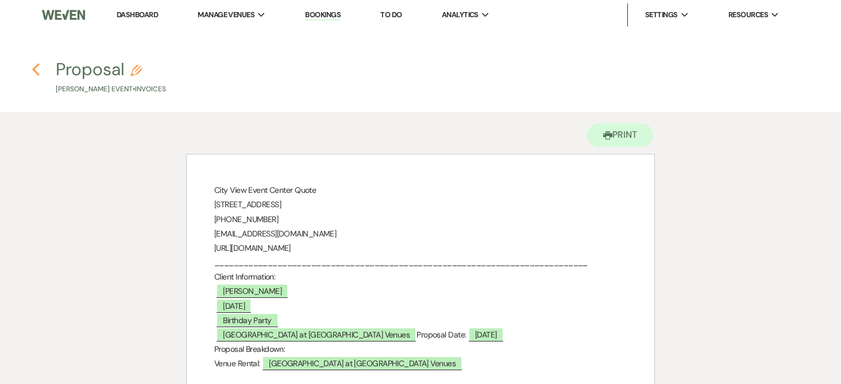
click at [34, 67] on icon "Previous" at bounding box center [36, 70] width 9 height 14
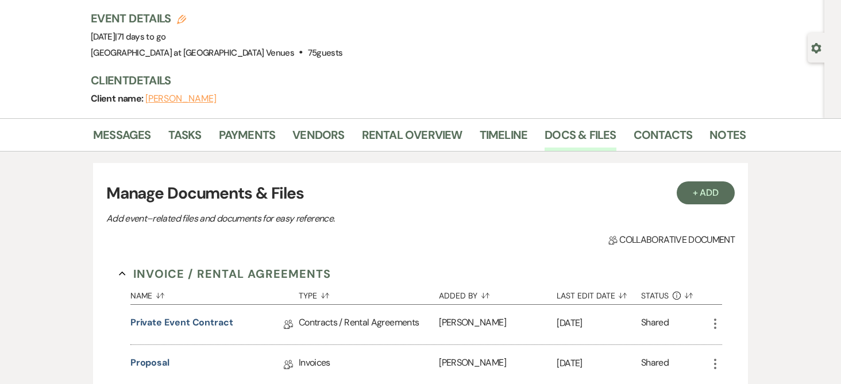
scroll to position [39, 0]
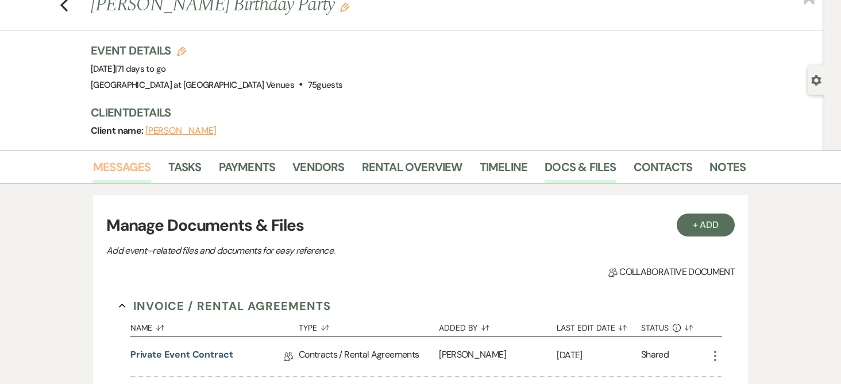
click at [125, 165] on link "Messages" at bounding box center [122, 170] width 58 height 25
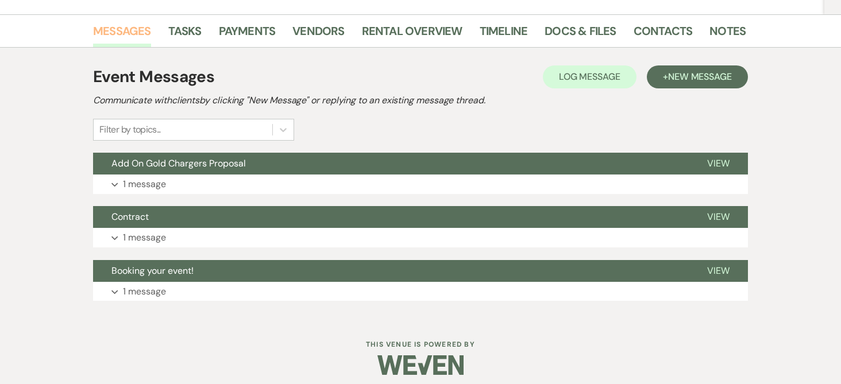
scroll to position [183, 0]
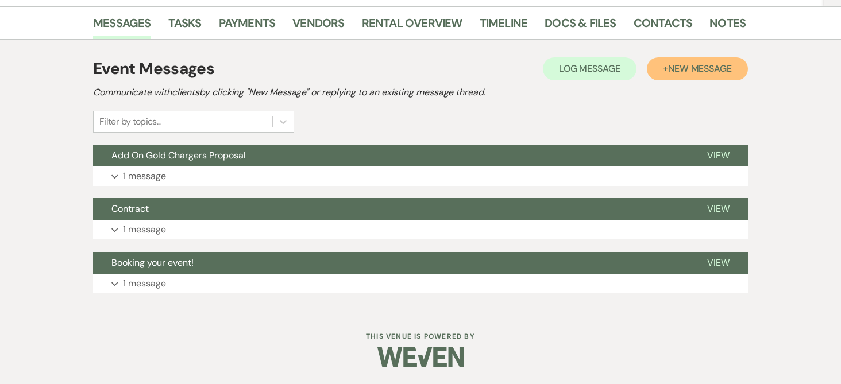
click at [717, 67] on span "New Message" at bounding box center [700, 69] width 64 height 12
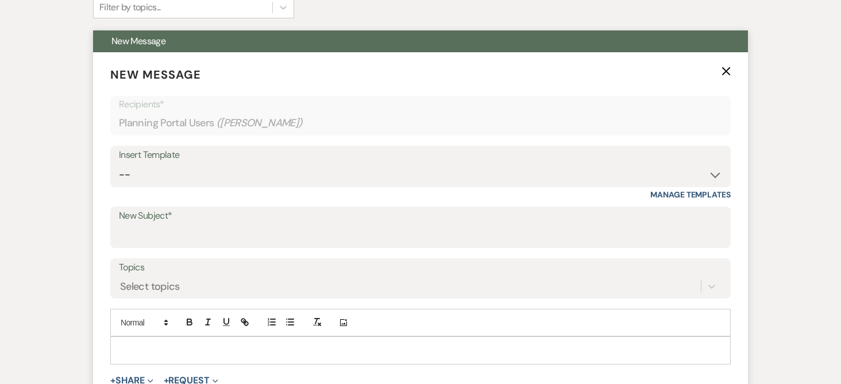
scroll to position [298, 0]
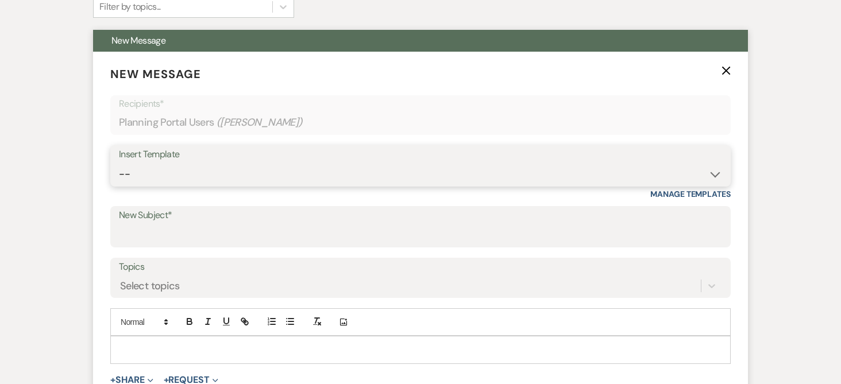
click at [148, 169] on select "-- Weven Planning Portal Introduction (Booked Events) Tour Request Response Fol…" at bounding box center [420, 174] width 603 height 22
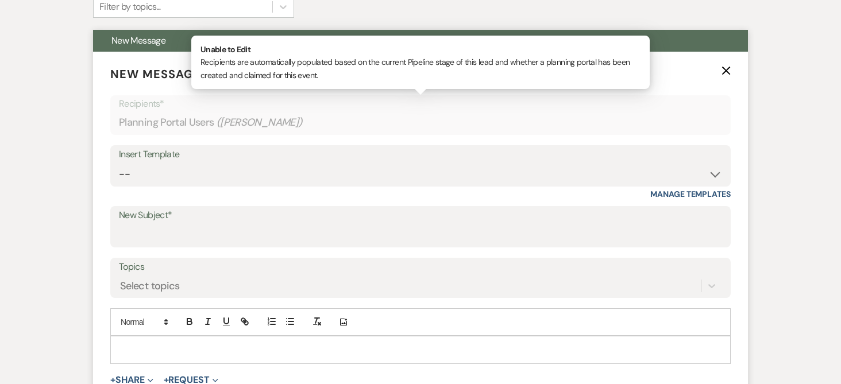
click at [179, 125] on div "Planning Portal Users ( [PERSON_NAME] )" at bounding box center [420, 122] width 603 height 22
click at [183, 117] on div "Planning Portal Users ( [PERSON_NAME] )" at bounding box center [420, 122] width 603 height 22
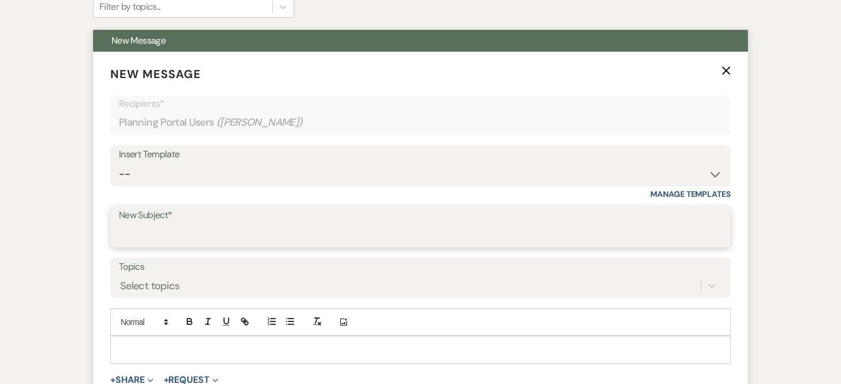
click at [179, 230] on input "New Subject*" at bounding box center [420, 235] width 603 height 22
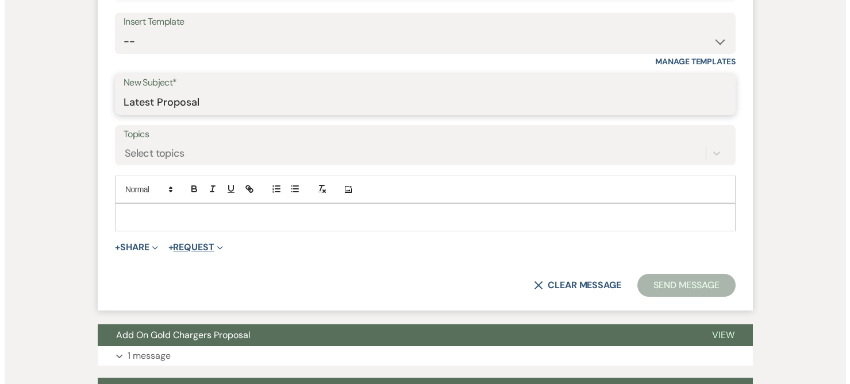
scroll to position [528, 0]
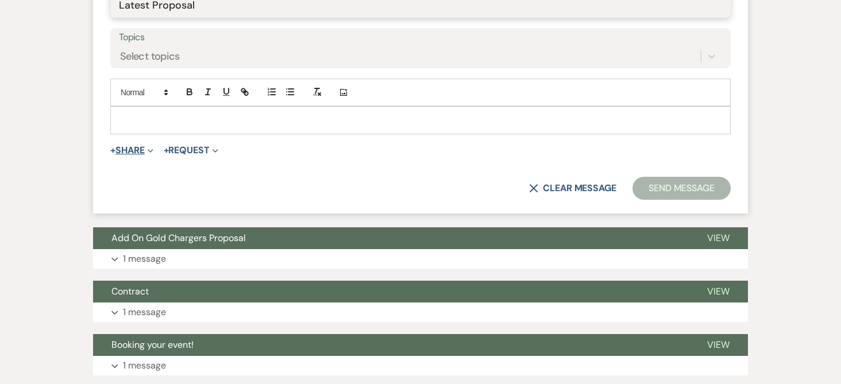
type input "Latest Proposal"
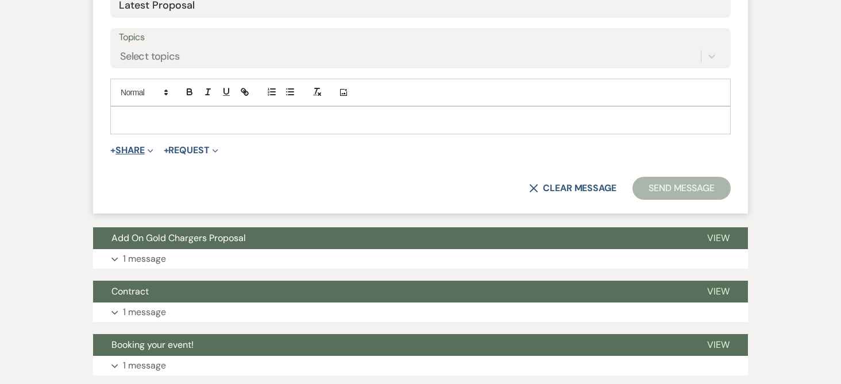
click at [144, 152] on button "+ Share Expand" at bounding box center [131, 150] width 43 height 9
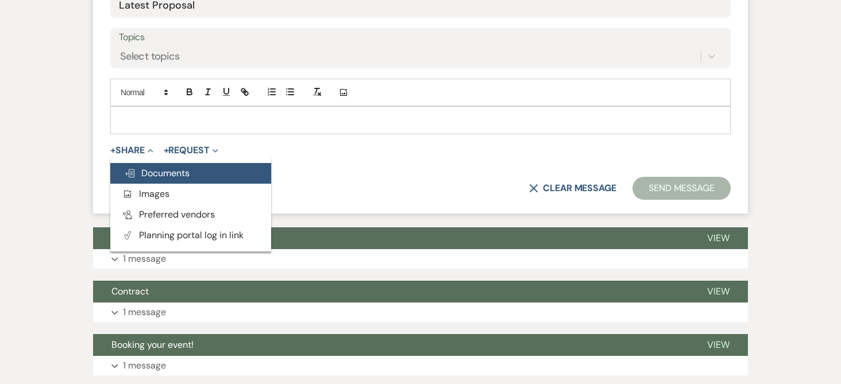
click at [153, 176] on span "Doc Upload Documents" at bounding box center [157, 173] width 66 height 12
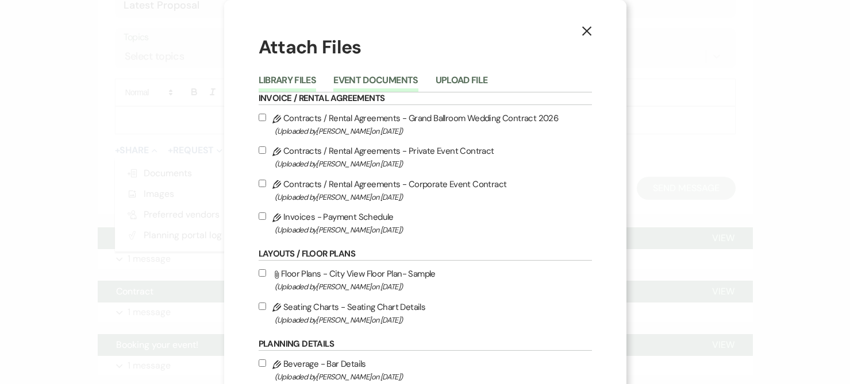
click at [384, 79] on button "Event Documents" at bounding box center [375, 84] width 84 height 16
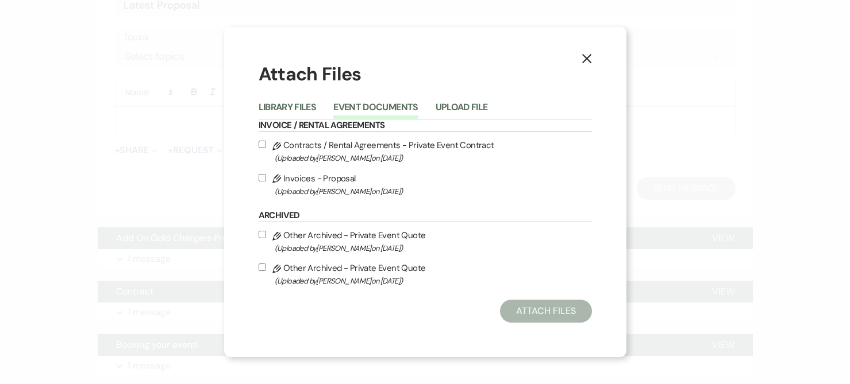
click at [264, 177] on input "Pencil Invoices - Proposal (Uploaded by [PERSON_NAME] on [DATE] )" at bounding box center [262, 177] width 7 height 7
checkbox input "true"
click at [546, 307] on button "Attach Files" at bounding box center [545, 311] width 91 height 23
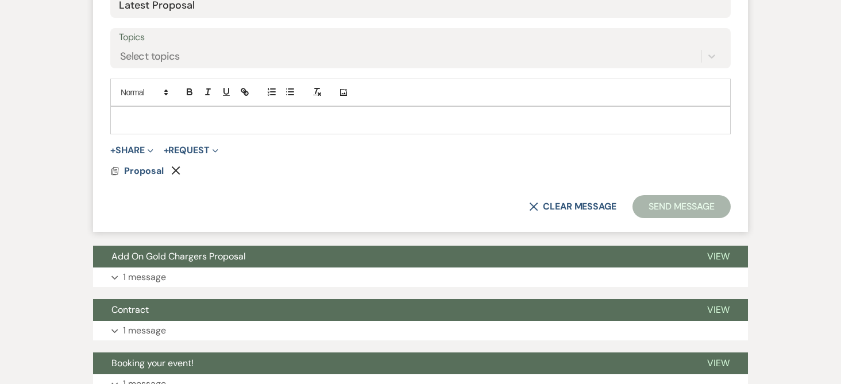
click at [122, 168] on div "Docs Proposal Remove" at bounding box center [420, 171] width 621 height 9
click at [135, 169] on span "Proposal" at bounding box center [144, 171] width 40 height 12
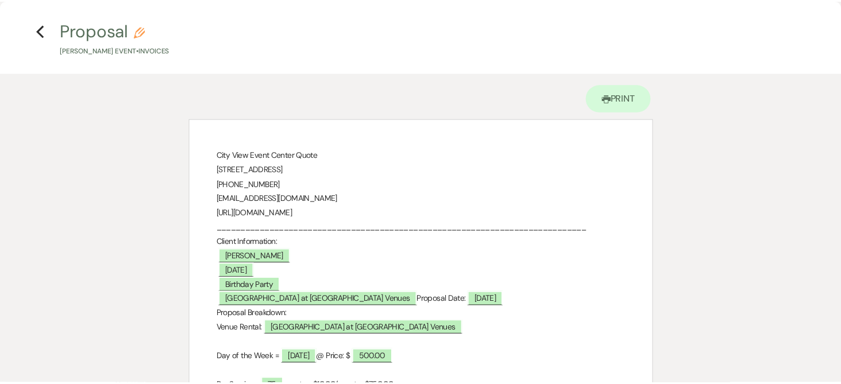
scroll to position [0, 0]
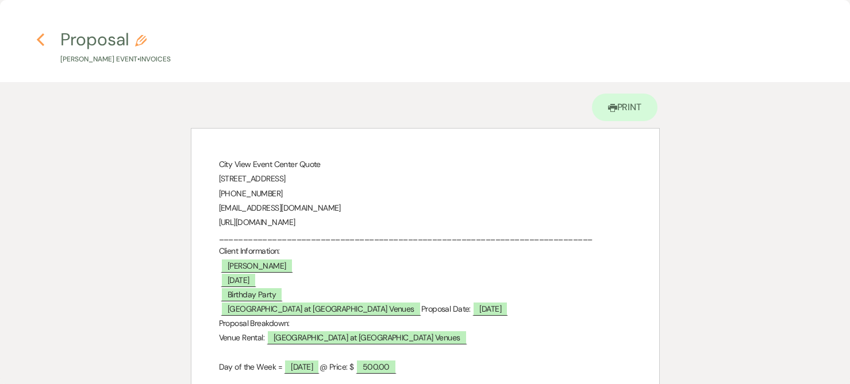
click at [41, 41] on icon "Previous" at bounding box center [40, 40] width 9 height 14
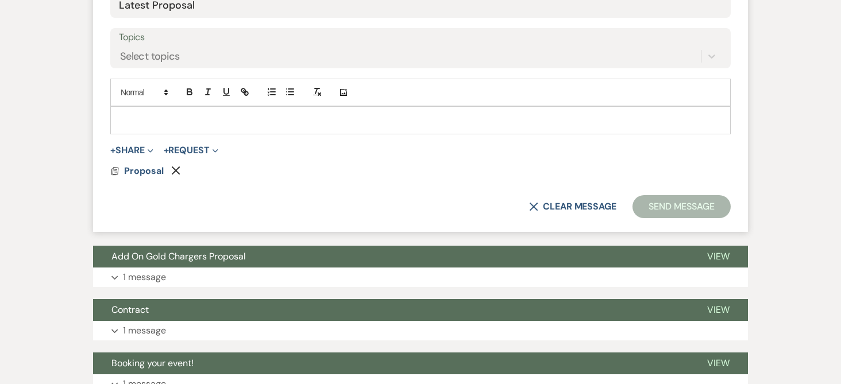
scroll to position [413, 0]
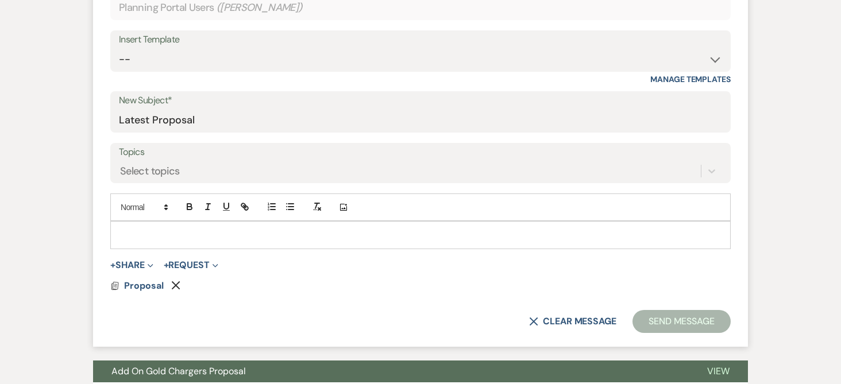
click at [228, 231] on p at bounding box center [421, 235] width 602 height 13
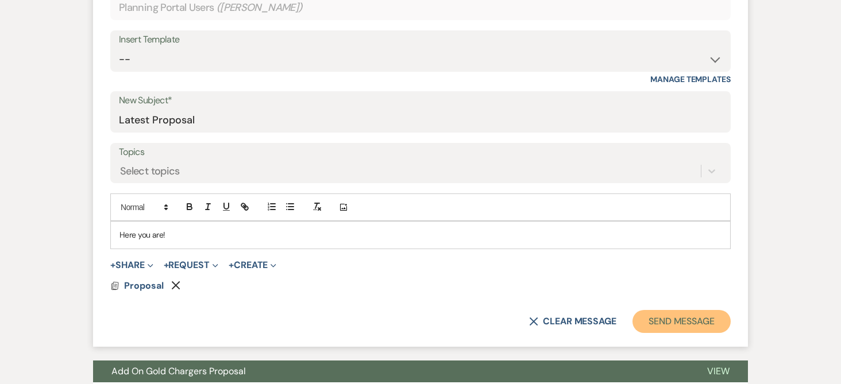
click at [677, 326] on button "Send Message" at bounding box center [682, 321] width 98 height 23
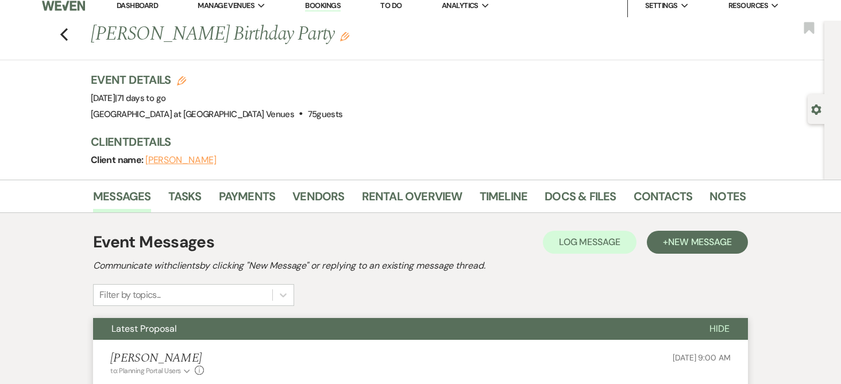
scroll to position [0, 0]
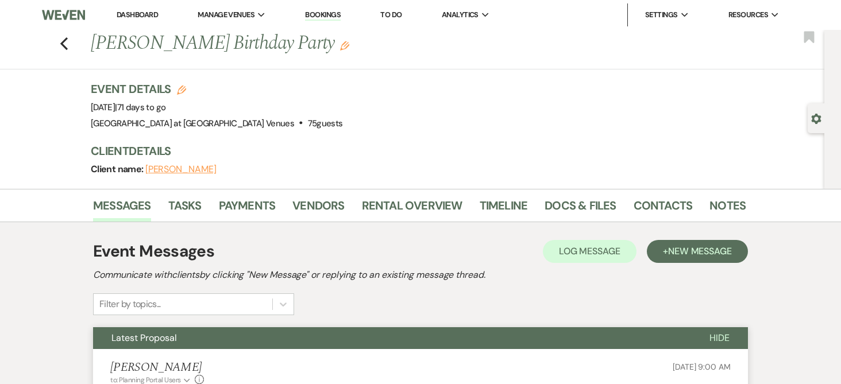
click at [144, 15] on link "Dashboard" at bounding box center [137, 15] width 41 height 10
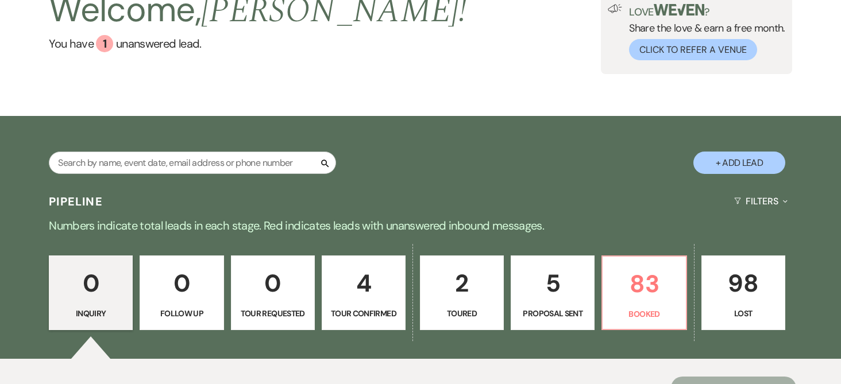
scroll to position [172, 0]
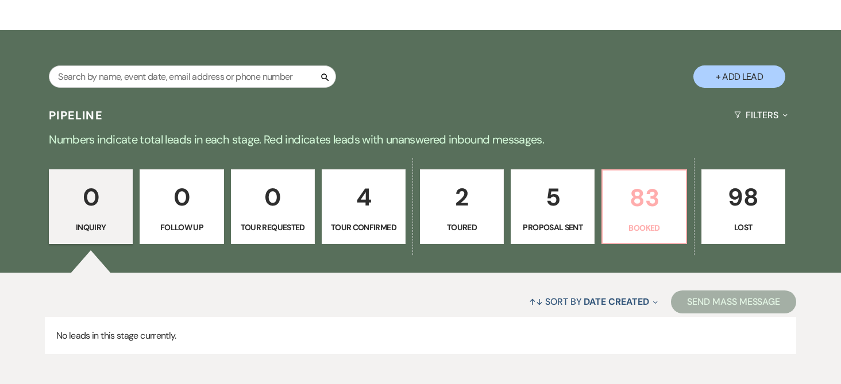
click at [646, 197] on p "83" at bounding box center [644, 198] width 69 height 39
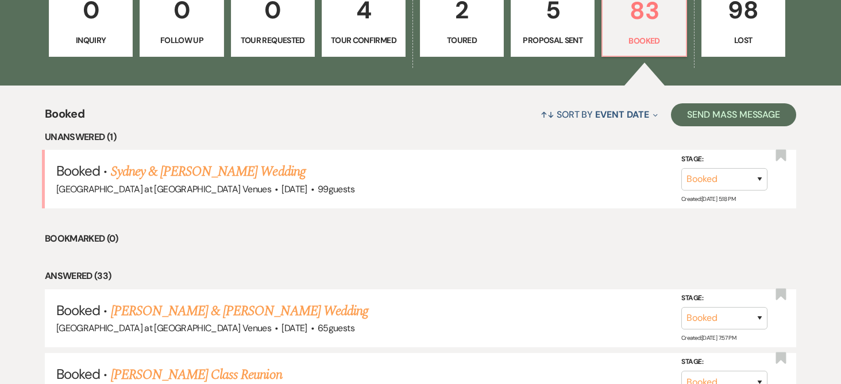
scroll to position [402, 0]
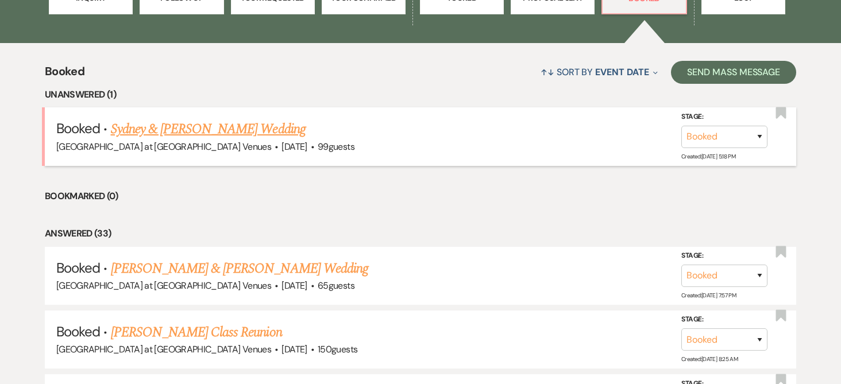
click at [183, 131] on link "Sydney & [PERSON_NAME] Wedding" at bounding box center [208, 129] width 195 height 21
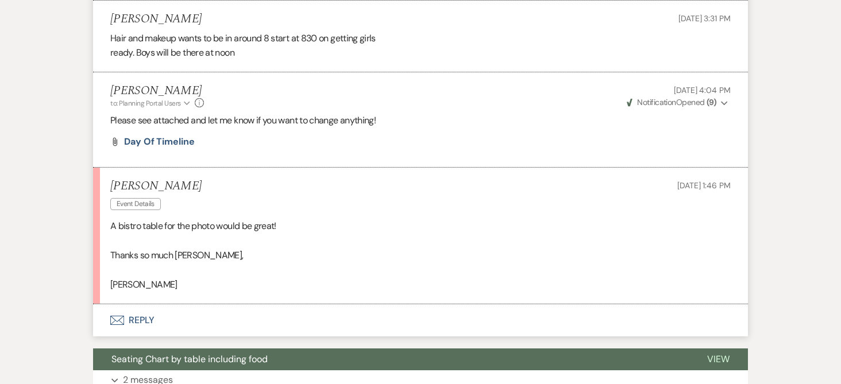
scroll to position [690, 0]
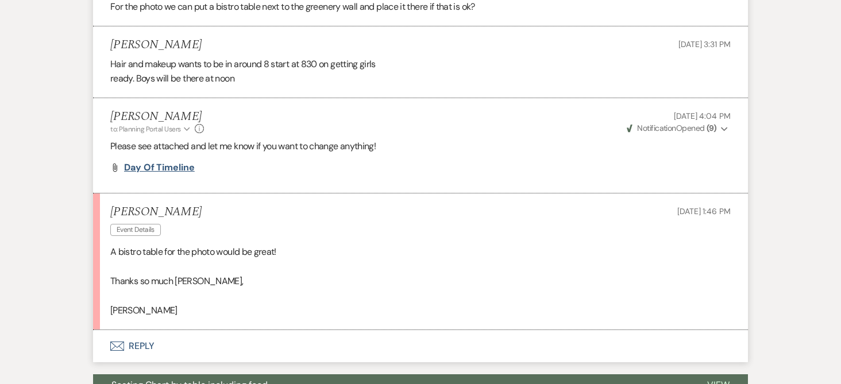
click at [164, 170] on span "day of timeline" at bounding box center [159, 167] width 71 height 12
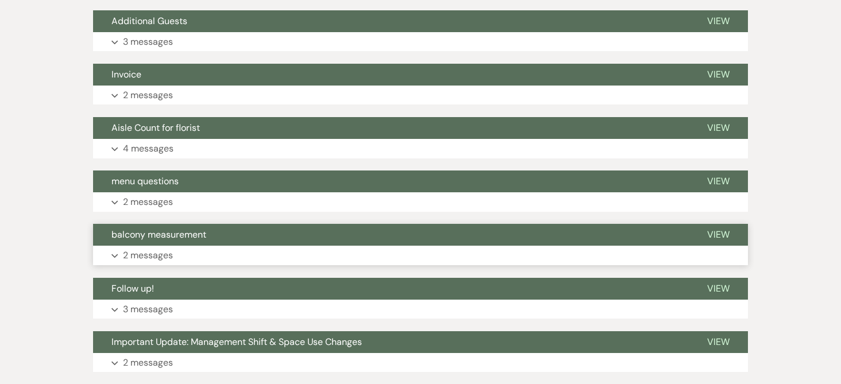
scroll to position [1149, 0]
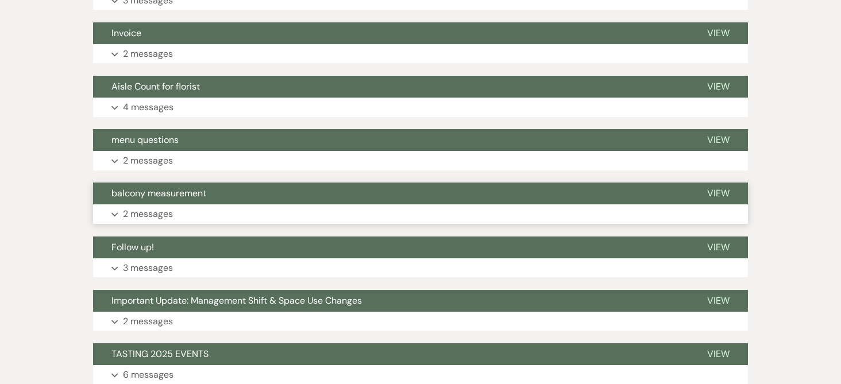
click at [137, 213] on p "2 messages" at bounding box center [148, 214] width 50 height 15
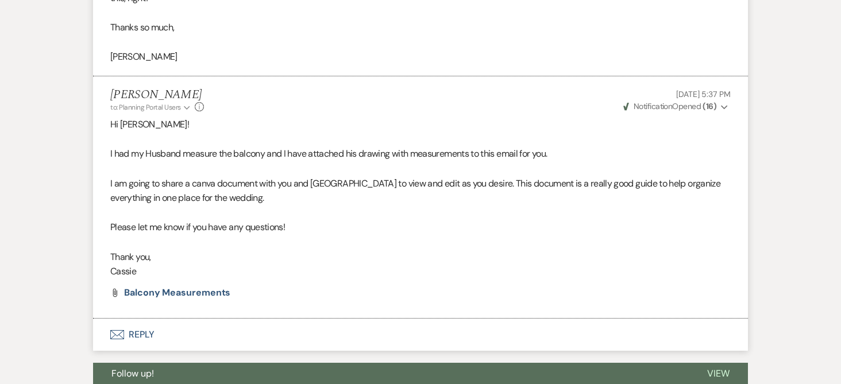
scroll to position [1552, 0]
